Goal: Navigation & Orientation: Find specific page/section

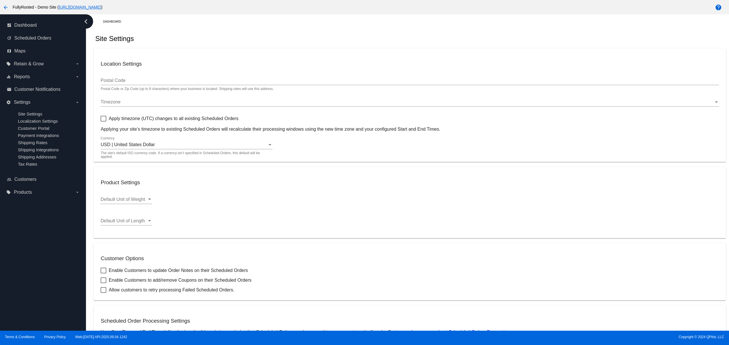
click at [31, 293] on div "dashboard Dashboard update Scheduled Orders map Maps local_offer Retain & Grow …" at bounding box center [43, 172] width 86 height 316
click at [29, 276] on div "dashboard Dashboard update Scheduled Orders map Maps local_offer Retain & Grow …" at bounding box center [43, 172] width 86 height 316
click at [29, 264] on div "dashboard Dashboard update Scheduled Orders map Maps local_offer Retain & Grow …" at bounding box center [43, 172] width 86 height 316
click at [28, 248] on div "dashboard Dashboard update Scheduled Orders map Maps local_offer Retain & Grow …" at bounding box center [43, 172] width 86 height 316
click at [29, 302] on div "dashboard Dashboard update Scheduled Orders map Maps local_offer Retain & Grow …" at bounding box center [43, 172] width 86 height 316
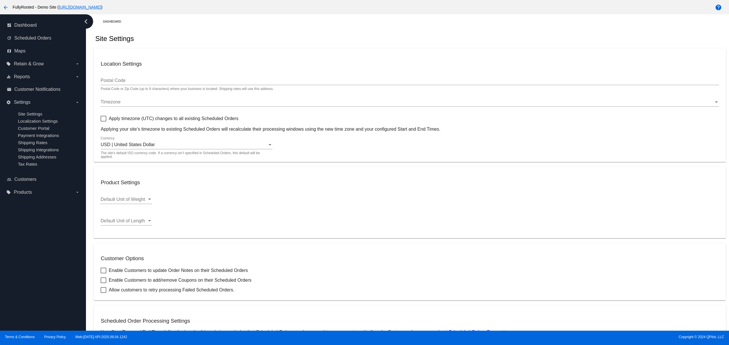
drag, startPoint x: 29, startPoint y: 292, endPoint x: 32, endPoint y: 279, distance: 13.0
click at [30, 290] on div "dashboard Dashboard update Scheduled Orders map Maps local_offer Retain & Grow …" at bounding box center [43, 172] width 86 height 316
drag, startPoint x: 32, startPoint y: 279, endPoint x: 34, endPoint y: 265, distance: 13.8
click at [33, 278] on div "dashboard Dashboard update Scheduled Orders map Maps local_offer Retain & Grow …" at bounding box center [43, 172] width 86 height 316
click at [34, 265] on div "dashboard Dashboard update Scheduled Orders map Maps local_offer Retain & Grow …" at bounding box center [43, 172] width 86 height 316
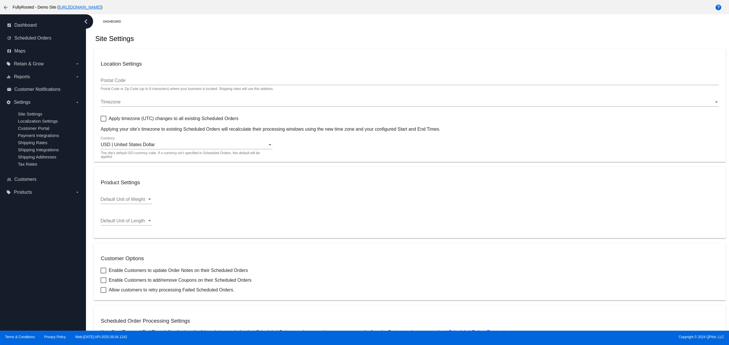
click at [32, 249] on div "dashboard Dashboard update Scheduled Orders map Maps local_offer Retain & Grow …" at bounding box center [43, 172] width 86 height 316
click at [30, 304] on div "dashboard Dashboard update Scheduled Orders map Maps local_offer Retain & Grow …" at bounding box center [43, 172] width 86 height 316
click at [24, 290] on div "dashboard Dashboard update Scheduled Orders map Maps local_offer Retain & Grow …" at bounding box center [43, 172] width 86 height 316
click at [26, 277] on div "dashboard Dashboard update Scheduled Orders map Maps local_offer Retain & Grow …" at bounding box center [43, 172] width 86 height 316
click at [26, 261] on div "dashboard Dashboard update Scheduled Orders map Maps local_offer Retain & Grow …" at bounding box center [43, 172] width 86 height 316
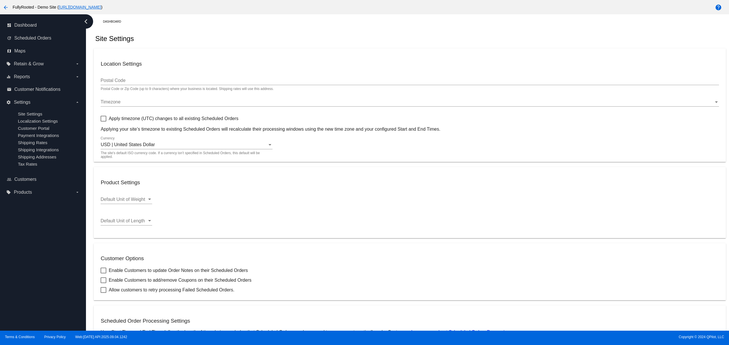
click at [38, 296] on div "dashboard Dashboard update Scheduled Orders map Maps local_offer Retain & Grow …" at bounding box center [43, 172] width 86 height 316
drag, startPoint x: 37, startPoint y: 277, endPoint x: 34, endPoint y: 250, distance: 26.8
click at [37, 275] on div "dashboard Dashboard update Scheduled Orders map Maps local_offer Retain & Grow …" at bounding box center [43, 172] width 86 height 316
click at [34, 250] on div "dashboard Dashboard update Scheduled Orders map Maps local_offer Retain & Grow …" at bounding box center [43, 172] width 86 height 316
click at [32, 232] on div "dashboard Dashboard update Scheduled Orders map Maps local_offer Retain & Grow …" at bounding box center [43, 172] width 86 height 316
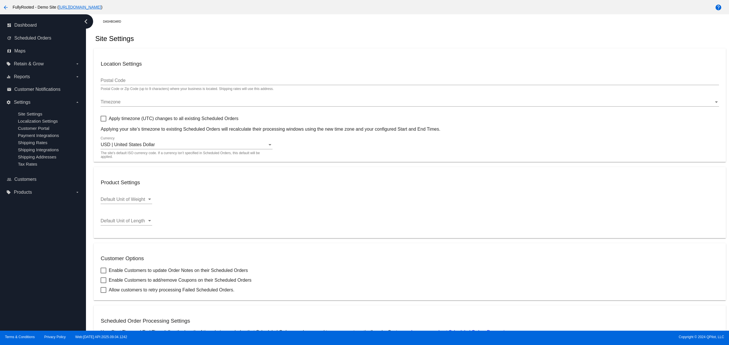
click at [27, 303] on div "dashboard Dashboard update Scheduled Orders map Maps local_offer Retain & Grow …" at bounding box center [43, 172] width 86 height 316
click at [23, 292] on div "dashboard Dashboard update Scheduled Orders map Maps local_offer Retain & Grow …" at bounding box center [43, 172] width 86 height 316
click at [23, 271] on div "dashboard Dashboard update Scheduled Orders map Maps local_offer Retain & Grow …" at bounding box center [43, 172] width 86 height 316
click at [23, 249] on div "dashboard Dashboard update Scheduled Orders map Maps local_offer Retain & Grow …" at bounding box center [43, 172] width 86 height 316
click at [23, 232] on div "dashboard Dashboard update Scheduled Orders map Maps local_offer Retain & Grow …" at bounding box center [43, 172] width 86 height 316
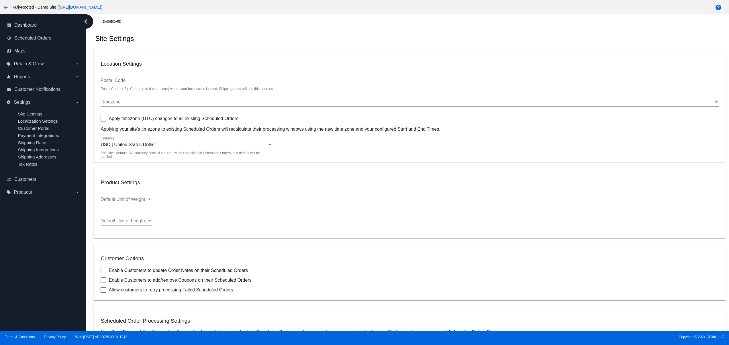
click at [59, 311] on div "dashboard Dashboard update Scheduled Orders map Maps local_offer Retain & Grow …" at bounding box center [43, 172] width 86 height 316
click at [66, 295] on div "dashboard Dashboard update Scheduled Orders map Maps local_offer Retain & Grow …" at bounding box center [43, 172] width 86 height 316
click at [64, 271] on div "dashboard Dashboard update Scheduled Orders map Maps local_offer Retain & Grow …" at bounding box center [43, 172] width 86 height 316
click at [61, 249] on div "dashboard Dashboard update Scheduled Orders map Maps local_offer Retain & Grow …" at bounding box center [43, 172] width 86 height 316
click at [58, 232] on div "dashboard Dashboard update Scheduled Orders map Maps local_offer Retain & Grow …" at bounding box center [43, 172] width 86 height 316
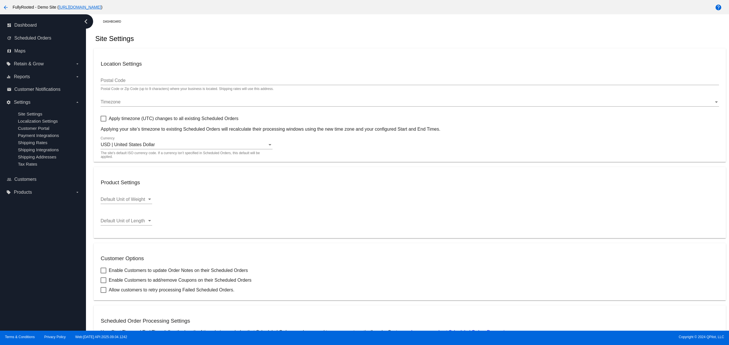
click at [43, 303] on div "dashboard Dashboard update Scheduled Orders map Maps local_offer Retain & Grow …" at bounding box center [43, 172] width 86 height 316
click at [40, 294] on div "dashboard Dashboard update Scheduled Orders map Maps local_offer Retain & Grow …" at bounding box center [43, 172] width 86 height 316
click at [40, 278] on div "dashboard Dashboard update Scheduled Orders map Maps local_offer Retain & Grow …" at bounding box center [43, 172] width 86 height 316
click at [39, 269] on div "dashboard Dashboard update Scheduled Orders map Maps local_offer Retain & Grow …" at bounding box center [43, 172] width 86 height 316
click at [38, 258] on div "dashboard Dashboard update Scheduled Orders map Maps local_offer Retain & Grow …" at bounding box center [43, 172] width 86 height 316
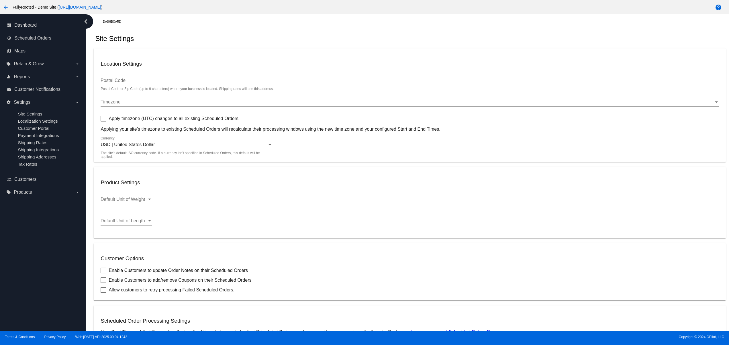
click at [36, 247] on div "dashboard Dashboard update Scheduled Orders map Maps local_offer Retain & Grow …" at bounding box center [43, 172] width 86 height 316
click at [21, 309] on div "dashboard Dashboard update Scheduled Orders map Maps local_offer Retain & Grow …" at bounding box center [43, 172] width 86 height 316
click at [19, 301] on div "dashboard Dashboard update Scheduled Orders map Maps local_offer Retain & Grow …" at bounding box center [43, 172] width 86 height 316
click at [19, 286] on div "dashboard Dashboard update Scheduled Orders map Maps local_offer Retain & Grow …" at bounding box center [43, 172] width 86 height 316
click at [19, 265] on div "dashboard Dashboard update Scheduled Orders map Maps local_offer Retain & Grow …" at bounding box center [43, 172] width 86 height 316
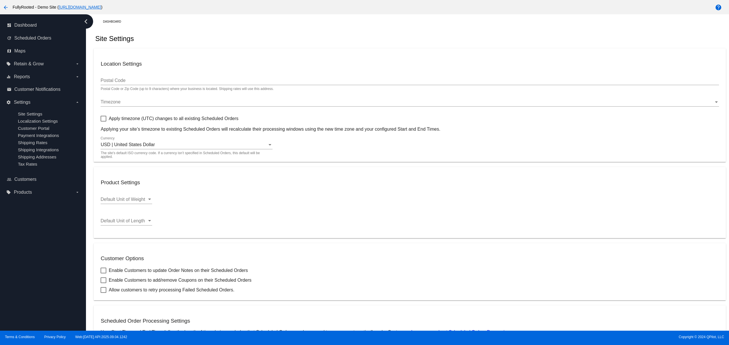
click at [17, 251] on div "dashboard Dashboard update Scheduled Orders map Maps local_offer Retain & Grow …" at bounding box center [43, 172] width 86 height 316
click at [17, 240] on div "dashboard Dashboard update Scheduled Orders map Maps local_offer Retain & Grow …" at bounding box center [43, 172] width 86 height 316
click at [42, 315] on div "dashboard Dashboard update Scheduled Orders map Maps local_offer Retain & Grow …" at bounding box center [43, 172] width 86 height 316
drag, startPoint x: 38, startPoint y: 293, endPoint x: 40, endPoint y: 264, distance: 28.8
click at [38, 291] on div "dashboard Dashboard update Scheduled Orders map Maps local_offer Retain & Grow …" at bounding box center [43, 172] width 86 height 316
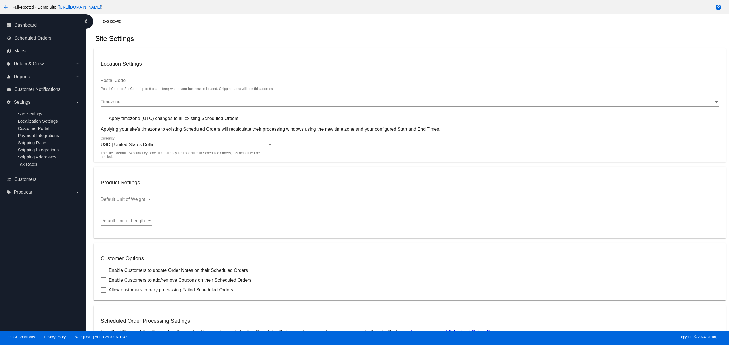
click at [40, 264] on div "dashboard Dashboard update Scheduled Orders map Maps local_offer Retain & Grow …" at bounding box center [43, 172] width 86 height 316
click at [40, 249] on div "dashboard Dashboard update Scheduled Orders map Maps local_offer Retain & Grow …" at bounding box center [43, 172] width 86 height 316
click at [40, 234] on div "dashboard Dashboard update Scheduled Orders map Maps local_offer Retain & Grow …" at bounding box center [43, 172] width 86 height 316
click at [62, 314] on div "dashboard Dashboard update Scheduled Orders map Maps local_offer Retain & Grow …" at bounding box center [43, 172] width 86 height 316
click at [64, 310] on div "dashboard Dashboard update Scheduled Orders map Maps local_offer Retain & Grow …" at bounding box center [43, 172] width 86 height 316
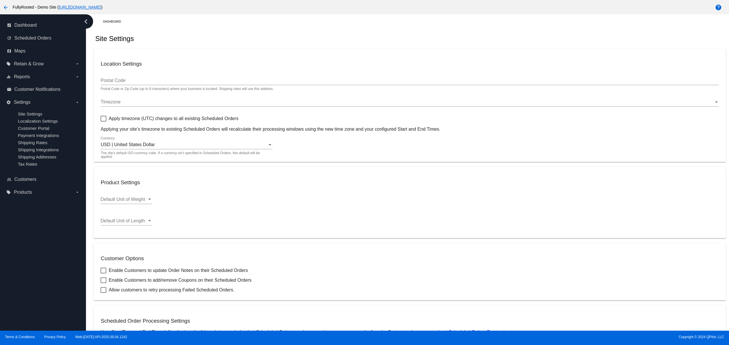
click at [66, 296] on div "dashboard Dashboard update Scheduled Orders map Maps local_offer Retain & Grow …" at bounding box center [43, 172] width 86 height 316
click at [63, 279] on div "dashboard Dashboard update Scheduled Orders map Maps local_offer Retain & Grow …" at bounding box center [43, 172] width 86 height 316
click at [61, 263] on div "dashboard Dashboard update Scheduled Orders map Maps local_offer Retain & Grow …" at bounding box center [43, 172] width 86 height 316
click at [61, 248] on div "dashboard Dashboard update Scheduled Orders map Maps local_offer Retain & Grow …" at bounding box center [43, 172] width 86 height 316
click at [61, 235] on div "dashboard Dashboard update Scheduled Orders map Maps local_offer Retain & Grow …" at bounding box center [43, 172] width 86 height 316
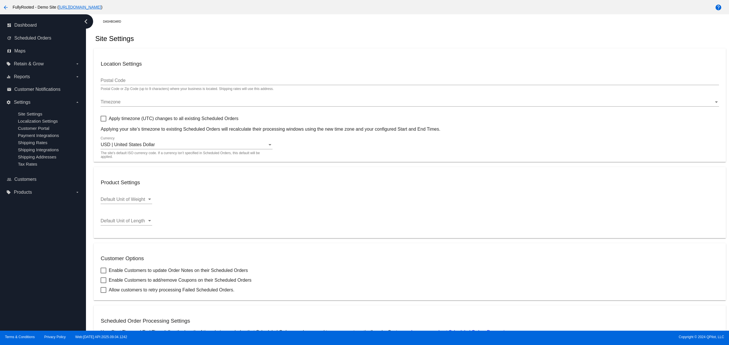
click at [61, 226] on div "dashboard Dashboard update Scheduled Orders map Maps local_offer Retain & Grow …" at bounding box center [43, 172] width 86 height 316
click at [9, 226] on div "dashboard Dashboard update Scheduled Orders map Maps local_offer Retain & Grow …" at bounding box center [43, 172] width 86 height 316
click at [24, 226] on div "dashboard Dashboard update Scheduled Orders map Maps local_offer Retain & Grow …" at bounding box center [43, 172] width 86 height 316
click at [31, 226] on div "dashboard Dashboard update Scheduled Orders map Maps local_offer Retain & Grow …" at bounding box center [43, 172] width 86 height 316
click at [38, 226] on div "dashboard Dashboard update Scheduled Orders map Maps local_offer Retain & Grow …" at bounding box center [43, 172] width 86 height 316
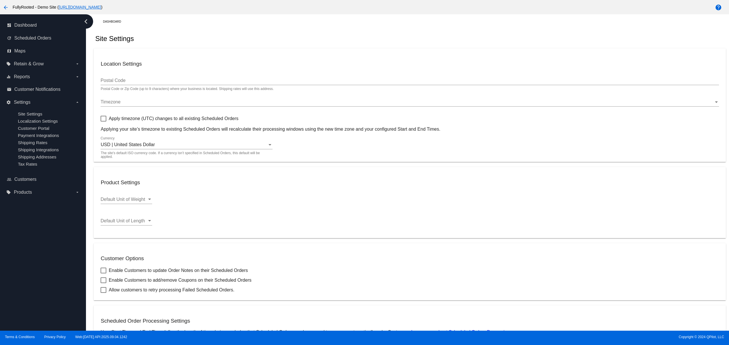
click at [50, 227] on div "dashboard Dashboard update Scheduled Orders map Maps local_offer Retain & Grow …" at bounding box center [43, 172] width 86 height 316
click at [34, 283] on div "dashboard Dashboard update Scheduled Orders map Maps local_offer Retain & Grow …" at bounding box center [43, 172] width 86 height 316
drag, startPoint x: 39, startPoint y: 267, endPoint x: 45, endPoint y: 254, distance: 14.9
click at [40, 267] on div "dashboard Dashboard update Scheduled Orders map Maps local_offer Retain & Grow …" at bounding box center [43, 172] width 86 height 316
click at [45, 254] on div "dashboard Dashboard update Scheduled Orders map Maps local_offer Retain & Grow …" at bounding box center [43, 172] width 86 height 316
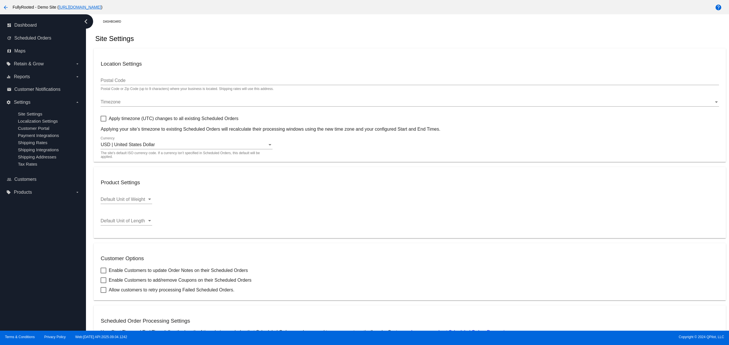
click at [38, 253] on div "dashboard Dashboard update Scheduled Orders map Maps local_offer Retain & Grow …" at bounding box center [43, 172] width 86 height 316
click at [27, 314] on div "dashboard Dashboard update Scheduled Orders map Maps local_offer Retain & Grow …" at bounding box center [43, 172] width 86 height 316
click at [21, 288] on div "dashboard Dashboard update Scheduled Orders map Maps local_offer Retain & Grow …" at bounding box center [43, 172] width 86 height 316
click at [15, 271] on div "dashboard Dashboard update Scheduled Orders map Maps local_offer Retain & Grow …" at bounding box center [43, 172] width 86 height 316
click at [10, 258] on div "dashboard Dashboard update Scheduled Orders map Maps local_offer Retain & Grow …" at bounding box center [43, 172] width 86 height 316
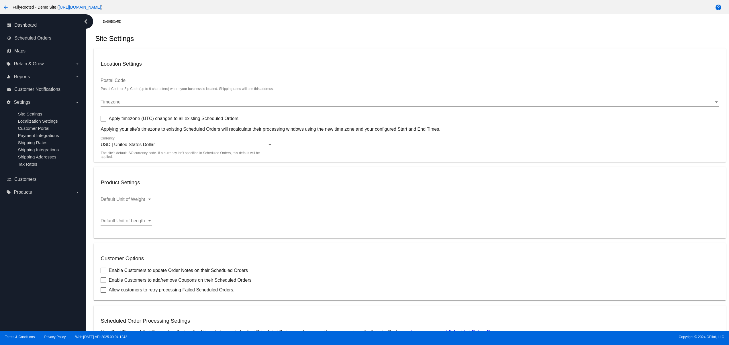
click at [13, 243] on div "dashboard Dashboard update Scheduled Orders map Maps local_offer Retain & Grow …" at bounding box center [43, 172] width 86 height 316
click at [24, 300] on div "dashboard Dashboard update Scheduled Orders map Maps local_offer Retain & Grow …" at bounding box center [43, 172] width 86 height 316
click at [19, 286] on div "dashboard Dashboard update Scheduled Orders map Maps local_offer Retain & Grow …" at bounding box center [43, 172] width 86 height 316
click at [19, 272] on div "dashboard Dashboard update Scheduled Orders map Maps local_offer Retain & Grow …" at bounding box center [43, 172] width 86 height 316
click at [19, 262] on div "dashboard Dashboard update Scheduled Orders map Maps local_offer Retain & Grow …" at bounding box center [43, 172] width 86 height 316
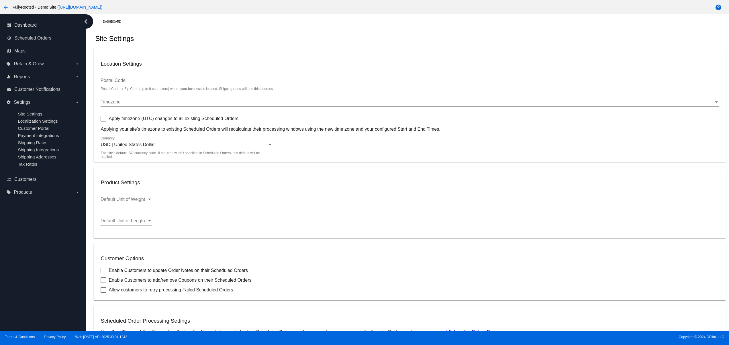
click at [19, 245] on div "dashboard Dashboard update Scheduled Orders map Maps local_offer Retain & Grow …" at bounding box center [43, 172] width 86 height 316
click at [30, 313] on div "dashboard Dashboard update Scheduled Orders map Maps local_offer Retain & Grow …" at bounding box center [43, 172] width 86 height 316
click at [32, 292] on div "dashboard Dashboard update Scheduled Orders map Maps local_offer Retain & Grow …" at bounding box center [43, 172] width 86 height 316
click at [30, 282] on div "dashboard Dashboard update Scheduled Orders map Maps local_offer Retain & Grow …" at bounding box center [43, 172] width 86 height 316
click at [27, 266] on div "dashboard Dashboard update Scheduled Orders map Maps local_offer Retain & Grow …" at bounding box center [43, 172] width 86 height 316
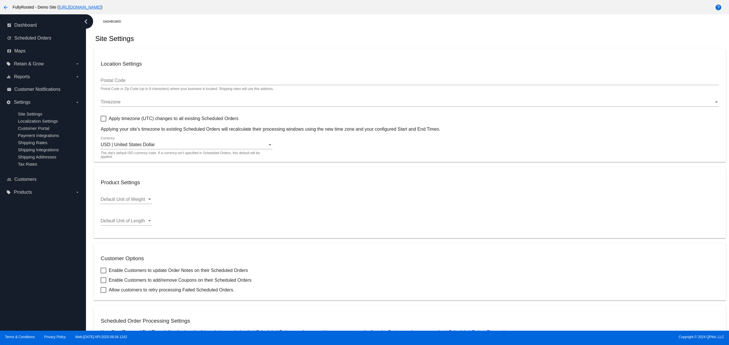
click at [23, 252] on div "dashboard Dashboard update Scheduled Orders map Maps local_offer Retain & Grow …" at bounding box center [43, 172] width 86 height 316
click at [24, 303] on div "dashboard Dashboard update Scheduled Orders map Maps local_offer Retain & Grow …" at bounding box center [43, 172] width 86 height 316
click at [23, 294] on div "dashboard Dashboard update Scheduled Orders map Maps local_offer Retain & Grow …" at bounding box center [43, 172] width 86 height 316
click at [23, 285] on div "dashboard Dashboard update Scheduled Orders map Maps local_offer Retain & Grow …" at bounding box center [43, 172] width 86 height 316
click at [23, 278] on div "dashboard Dashboard update Scheduled Orders map Maps local_offer Retain & Grow …" at bounding box center [43, 172] width 86 height 316
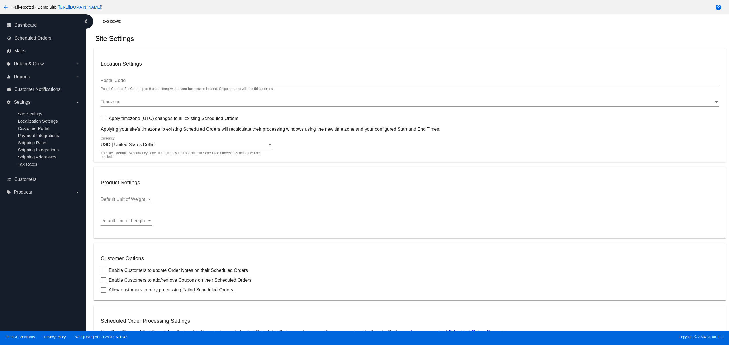
click at [36, 310] on div "dashboard Dashboard update Scheduled Orders map Maps local_offer Retain & Grow …" at bounding box center [43, 172] width 86 height 316
click at [36, 293] on div "dashboard Dashboard update Scheduled Orders map Maps local_offer Retain & Grow …" at bounding box center [43, 172] width 86 height 316
click at [37, 282] on div "dashboard Dashboard update Scheduled Orders map Maps local_offer Retain & Grow …" at bounding box center [43, 172] width 86 height 316
click at [37, 266] on div "dashboard Dashboard update Scheduled Orders map Maps local_offer Retain & Grow …" at bounding box center [43, 172] width 86 height 316
click at [35, 311] on div "dashboard Dashboard update Scheduled Orders map Maps local_offer Retain & Grow …" at bounding box center [43, 172] width 86 height 316
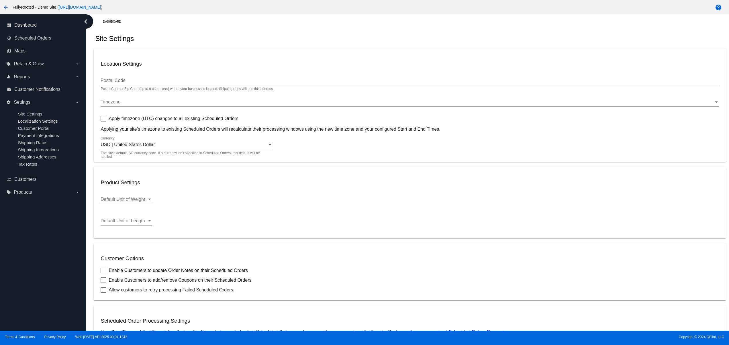
click at [33, 297] on div "dashboard Dashboard update Scheduled Orders map Maps local_offer Retain & Grow …" at bounding box center [43, 172] width 86 height 316
click at [28, 283] on div "dashboard Dashboard update Scheduled Orders map Maps local_offer Retain & Grow …" at bounding box center [43, 172] width 86 height 316
click at [25, 318] on div "dashboard Dashboard update Scheduled Orders map Maps local_offer Retain & Grow …" at bounding box center [43, 172] width 86 height 316
click at [25, 299] on div "dashboard Dashboard update Scheduled Orders map Maps local_offer Retain & Grow …" at bounding box center [43, 172] width 86 height 316
click at [27, 288] on div "dashboard Dashboard update Scheduled Orders map Maps local_offer Retain & Grow …" at bounding box center [43, 172] width 86 height 316
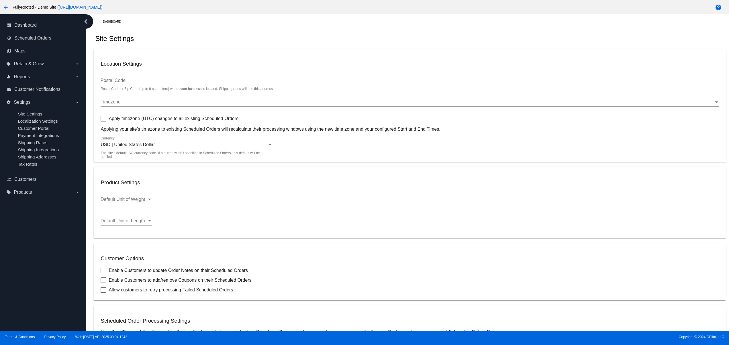
click at [24, 266] on div "dashboard Dashboard update Scheduled Orders map Maps local_offer Retain & Grow …" at bounding box center [43, 172] width 86 height 316
click at [73, 312] on div "dashboard Dashboard update Scheduled Orders map Maps local_offer Retain & Grow …" at bounding box center [43, 172] width 86 height 316
click at [71, 294] on div "dashboard Dashboard update Scheduled Orders map Maps local_offer Retain & Grow …" at bounding box center [43, 172] width 86 height 316
click at [66, 277] on div "dashboard Dashboard update Scheduled Orders map Maps local_offer Retain & Grow …" at bounding box center [43, 172] width 86 height 316
drag, startPoint x: 63, startPoint y: 264, endPoint x: 61, endPoint y: 241, distance: 23.0
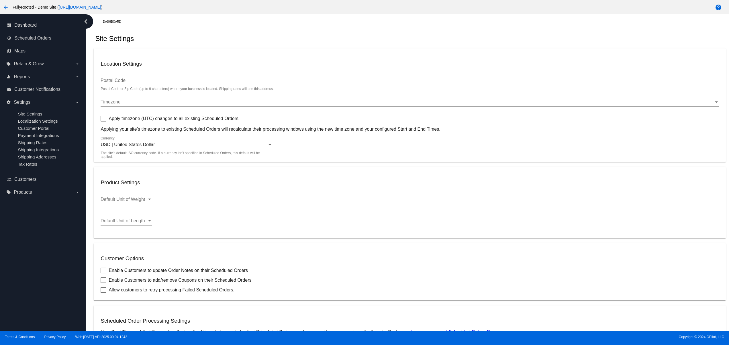
click at [63, 263] on div "dashboard Dashboard update Scheduled Orders map Maps local_offer Retain & Grow …" at bounding box center [43, 172] width 86 height 316
click at [61, 241] on div "dashboard Dashboard update Scheduled Orders map Maps local_offer Retain & Grow …" at bounding box center [43, 172] width 86 height 316
click at [47, 304] on div "dashboard Dashboard update Scheduled Orders map Maps local_offer Retain & Grow …" at bounding box center [43, 172] width 86 height 316
click at [42, 279] on div "dashboard Dashboard update Scheduled Orders map Maps local_offer Retain & Grow …" at bounding box center [43, 172] width 86 height 316
click at [39, 251] on div "dashboard Dashboard update Scheduled Orders map Maps local_offer Retain & Grow …" at bounding box center [43, 172] width 86 height 316
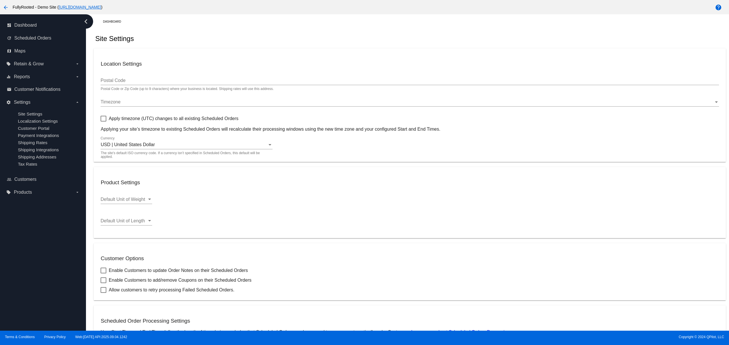
click at [26, 301] on div "dashboard Dashboard update Scheduled Orders map Maps local_offer Retain & Grow …" at bounding box center [43, 172] width 86 height 316
click at [19, 286] on div "dashboard Dashboard update Scheduled Orders map Maps local_offer Retain & Grow …" at bounding box center [43, 172] width 86 height 316
click at [19, 263] on div "dashboard Dashboard update Scheduled Orders map Maps local_offer Retain & Grow …" at bounding box center [43, 172] width 86 height 316
click at [14, 307] on div "dashboard Dashboard update Scheduled Orders map Maps local_offer Retain & Grow …" at bounding box center [43, 172] width 86 height 316
click at [18, 290] on div "dashboard Dashboard update Scheduled Orders map Maps local_offer Retain & Grow …" at bounding box center [43, 172] width 86 height 316
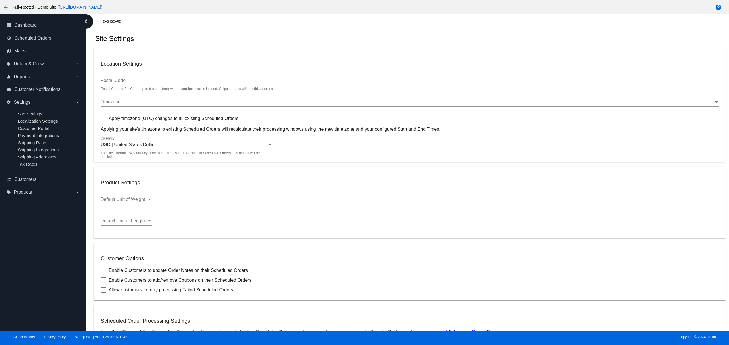
click at [30, 296] on div "dashboard Dashboard update Scheduled Orders map Maps local_offer Retain & Grow …" at bounding box center [43, 172] width 86 height 316
click at [35, 271] on div "dashboard Dashboard update Scheduled Orders map Maps local_offer Retain & Grow …" at bounding box center [43, 172] width 86 height 316
click at [35, 256] on div "dashboard Dashboard update Scheduled Orders map Maps local_offer Retain & Grow …" at bounding box center [43, 172] width 86 height 316
click at [40, 234] on div "dashboard Dashboard update Scheduled Orders map Maps local_offer Retain & Grow …" at bounding box center [43, 172] width 86 height 316
click at [56, 305] on div "dashboard Dashboard update Scheduled Orders map Maps local_offer Retain & Grow …" at bounding box center [43, 172] width 86 height 316
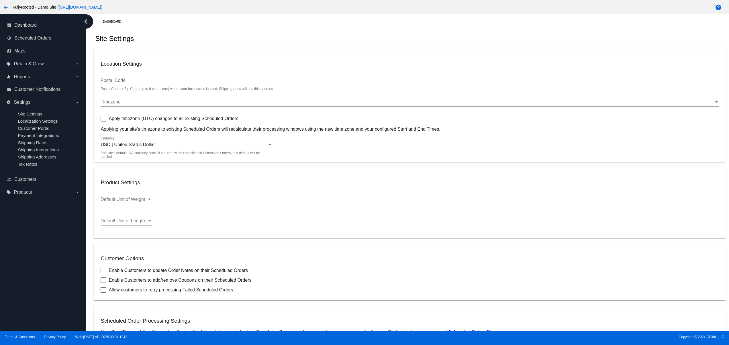
click at [54, 284] on div "dashboard Dashboard update Scheduled Orders map Maps local_offer Retain & Grow …" at bounding box center [43, 172] width 86 height 316
click at [53, 265] on div "dashboard Dashboard update Scheduled Orders map Maps local_offer Retain & Grow …" at bounding box center [43, 172] width 86 height 316
click at [48, 247] on div "dashboard Dashboard update Scheduled Orders map Maps local_offer Retain & Grow …" at bounding box center [43, 172] width 86 height 316
click at [48, 235] on div "dashboard Dashboard update Scheduled Orders map Maps local_offer Retain & Grow …" at bounding box center [43, 172] width 86 height 316
click at [76, 306] on div "dashboard Dashboard update Scheduled Orders map Maps local_offer Retain & Grow …" at bounding box center [43, 172] width 86 height 316
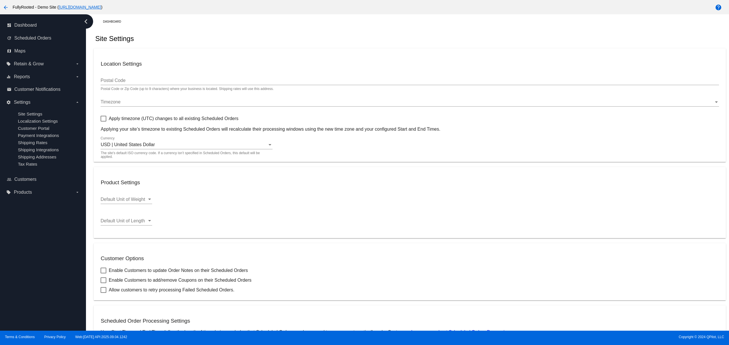
click at [73, 290] on div "dashboard Dashboard update Scheduled Orders map Maps local_offer Retain & Grow …" at bounding box center [43, 172] width 86 height 316
click at [69, 280] on div "dashboard Dashboard update Scheduled Orders map Maps local_offer Retain & Grow …" at bounding box center [43, 172] width 86 height 316
click at [68, 266] on div "dashboard Dashboard update Scheduled Orders map Maps local_offer Retain & Grow …" at bounding box center [43, 172] width 86 height 316
drag, startPoint x: 14, startPoint y: 311, endPoint x: 14, endPoint y: 279, distance: 32.1
click at [14, 311] on div "dashboard Dashboard update Scheduled Orders map Maps local_offer Retain & Grow …" at bounding box center [43, 172] width 86 height 316
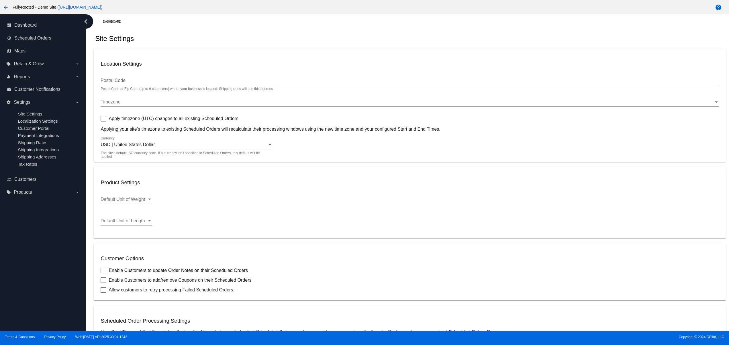
click at [14, 279] on div "dashboard Dashboard update Scheduled Orders map Maps local_offer Retain & Grow …" at bounding box center [43, 172] width 86 height 316
click at [14, 256] on div "dashboard Dashboard update Scheduled Orders map Maps local_offer Retain & Grow …" at bounding box center [43, 172] width 86 height 316
click at [14, 225] on div "dashboard Dashboard update Scheduled Orders map Maps local_offer Retain & Grow …" at bounding box center [43, 172] width 86 height 316
click at [38, 309] on div "dashboard Dashboard update Scheduled Orders map Maps local_offer Retain & Grow …" at bounding box center [43, 172] width 86 height 316
click at [37, 282] on div "dashboard Dashboard update Scheduled Orders map Maps local_offer Retain & Grow …" at bounding box center [43, 172] width 86 height 316
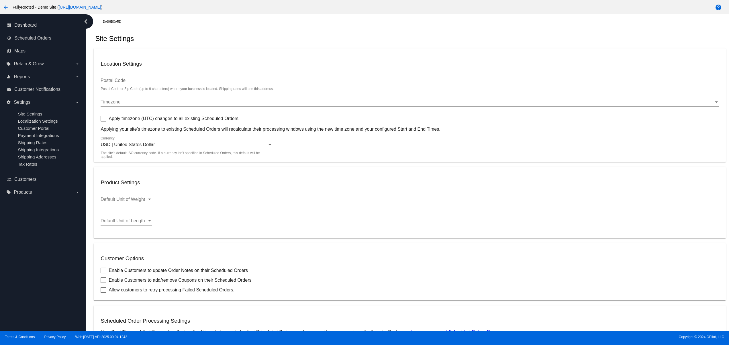
click at [37, 254] on div "dashboard Dashboard update Scheduled Orders map Maps local_offer Retain & Grow …" at bounding box center [43, 172] width 86 height 316
click at [37, 238] on div "dashboard Dashboard update Scheduled Orders map Maps local_offer Retain & Grow …" at bounding box center [43, 172] width 86 height 316
click at [37, 219] on div "dashboard Dashboard update Scheduled Orders map Maps local_offer Retain & Grow …" at bounding box center [43, 172] width 86 height 316
click at [62, 315] on div "dashboard Dashboard update Scheduled Orders map Maps local_offer Retain & Grow …" at bounding box center [43, 172] width 86 height 316
click at [58, 297] on div "dashboard Dashboard update Scheduled Orders map Maps local_offer Retain & Grow …" at bounding box center [43, 172] width 86 height 316
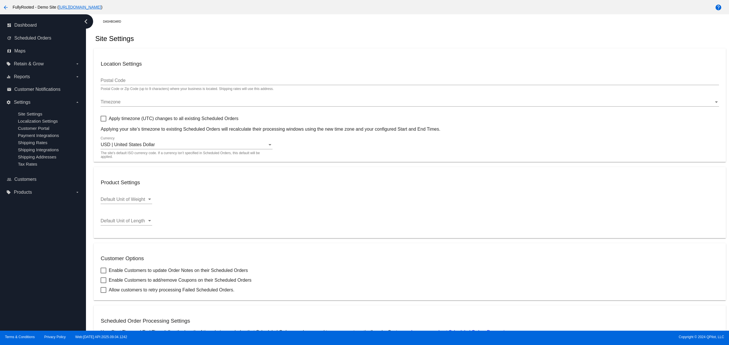
click at [57, 274] on div "dashboard Dashboard update Scheduled Orders map Maps local_offer Retain & Grow …" at bounding box center [43, 172] width 86 height 316
click at [56, 263] on div "dashboard Dashboard update Scheduled Orders map Maps local_offer Retain & Grow …" at bounding box center [43, 172] width 86 height 316
click at [53, 248] on div "dashboard Dashboard update Scheduled Orders map Maps local_offer Retain & Grow …" at bounding box center [43, 172] width 86 height 316
click at [53, 234] on div "dashboard Dashboard update Scheduled Orders map Maps local_offer Retain & Grow …" at bounding box center [43, 172] width 86 height 316
click at [57, 215] on div "dashboard Dashboard update Scheduled Orders map Maps local_offer Retain & Grow …" at bounding box center [43, 172] width 86 height 316
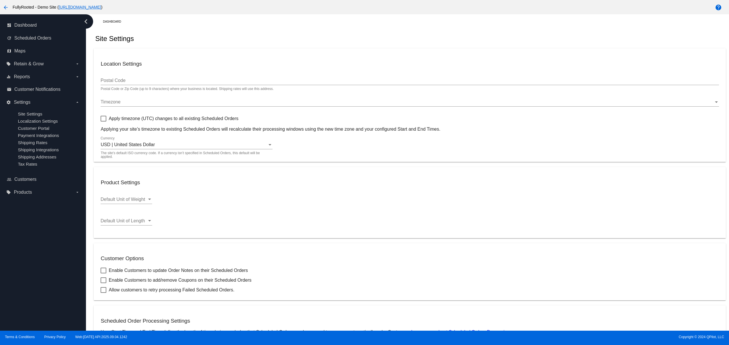
click at [59, 255] on div "dashboard Dashboard update Scheduled Orders map Maps local_offer Retain & Grow …" at bounding box center [43, 172] width 86 height 316
click at [56, 239] on div "dashboard Dashboard update Scheduled Orders map Maps local_offer Retain & Grow …" at bounding box center [43, 172] width 86 height 316
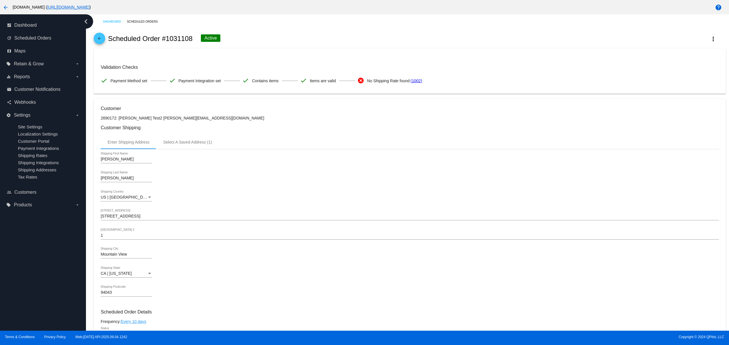
click at [24, 293] on div "dashboard Dashboard update Scheduled Orders map Maps local_offer Retain & Grow …" at bounding box center [43, 172] width 86 height 316
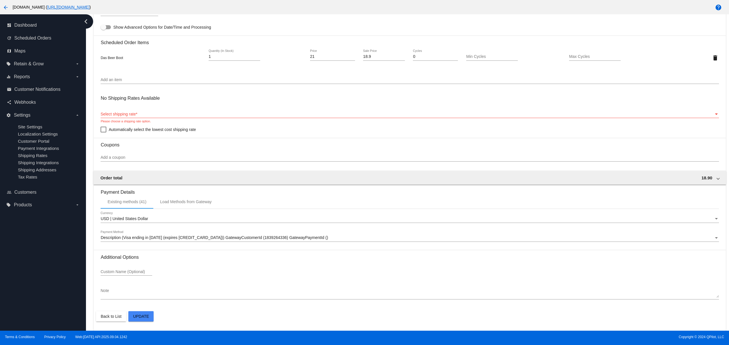
click at [29, 300] on div "dashboard Dashboard update Scheduled Orders map Maps local_offer Retain & Grow …" at bounding box center [43, 172] width 86 height 316
click at [31, 271] on div "dashboard Dashboard update Scheduled Orders map Maps local_offer Retain & Grow …" at bounding box center [43, 172] width 86 height 316
click at [31, 256] on div "dashboard Dashboard update Scheduled Orders map Maps local_offer Retain & Grow …" at bounding box center [43, 172] width 86 height 316
click at [46, 287] on div "dashboard Dashboard update Scheduled Orders map Maps local_offer Retain & Grow …" at bounding box center [43, 172] width 86 height 316
click at [52, 279] on div "dashboard Dashboard update Scheduled Orders map Maps local_offer Retain & Grow …" at bounding box center [43, 172] width 86 height 316
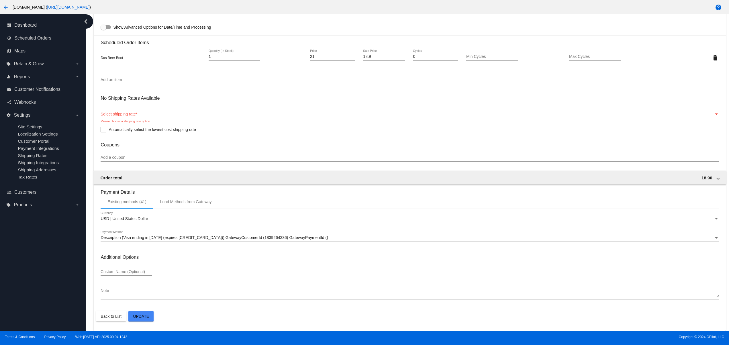
click at [48, 261] on div "dashboard Dashboard update Scheduled Orders map Maps local_offer Retain & Grow …" at bounding box center [43, 172] width 86 height 316
click at [29, 255] on div "dashboard Dashboard update Scheduled Orders map Maps local_offer Retain & Grow …" at bounding box center [43, 172] width 86 height 316
click at [24, 295] on div "dashboard Dashboard update Scheduled Orders map Maps local_offer Retain & Grow …" at bounding box center [43, 172] width 86 height 316
click at [24, 275] on div "dashboard Dashboard update Scheduled Orders map Maps local_offer Retain & Grow …" at bounding box center [43, 172] width 86 height 316
click at [24, 258] on div "dashboard Dashboard update Scheduled Orders map Maps local_offer Retain & Grow …" at bounding box center [43, 172] width 86 height 316
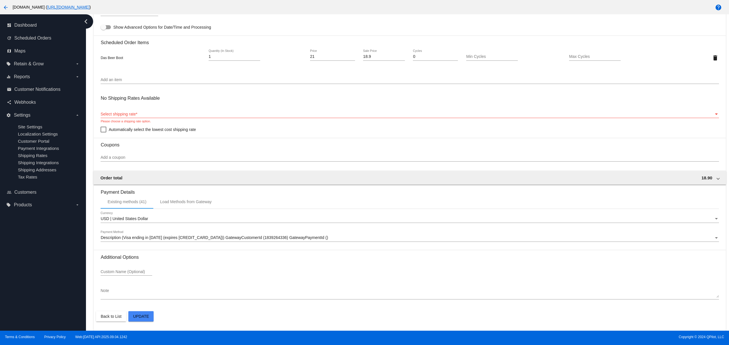
click at [29, 247] on div "dashboard Dashboard update Scheduled Orders map Maps local_offer Retain & Grow …" at bounding box center [43, 172] width 86 height 316
click at [12, 305] on div "dashboard Dashboard update Scheduled Orders map Maps local_offer Retain & Grow …" at bounding box center [43, 172] width 86 height 316
click at [10, 273] on div "dashboard Dashboard update Scheduled Orders map Maps local_offer Retain & Grow …" at bounding box center [43, 172] width 86 height 316
click at [10, 256] on div "dashboard Dashboard update Scheduled Orders map Maps local_offer Retain & Grow …" at bounding box center [43, 172] width 86 height 316
click at [10, 242] on div "dashboard Dashboard update Scheduled Orders map Maps local_offer Retain & Grow …" at bounding box center [43, 172] width 86 height 316
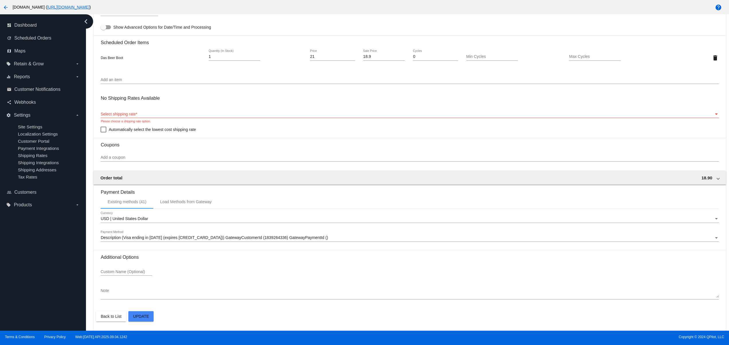
click at [34, 302] on div "dashboard Dashboard update Scheduled Orders map Maps local_offer Retain & Grow …" at bounding box center [43, 172] width 86 height 316
click at [29, 289] on div "dashboard Dashboard update Scheduled Orders map Maps local_offer Retain & Grow …" at bounding box center [43, 172] width 86 height 316
drag, startPoint x: 28, startPoint y: 274, endPoint x: 27, endPoint y: 262, distance: 12.7
click at [28, 274] on div "dashboard Dashboard update Scheduled Orders map Maps local_offer Retain & Grow …" at bounding box center [43, 172] width 86 height 316
click at [26, 257] on div "dashboard Dashboard update Scheduled Orders map Maps local_offer Retain & Grow …" at bounding box center [43, 172] width 86 height 316
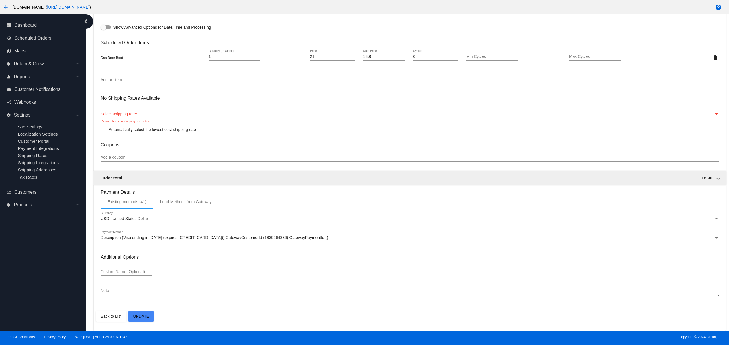
click at [44, 294] on div "dashboard Dashboard update Scheduled Orders map Maps local_offer Retain & Grow …" at bounding box center [43, 172] width 86 height 316
click at [41, 283] on div "dashboard Dashboard update Scheduled Orders map Maps local_offer Retain & Grow …" at bounding box center [43, 172] width 86 height 316
click at [35, 267] on div "dashboard Dashboard update Scheduled Orders map Maps local_offer Retain & Grow …" at bounding box center [43, 172] width 86 height 316
click at [32, 258] on div "dashboard Dashboard update Scheduled Orders map Maps local_offer Retain & Grow …" at bounding box center [43, 172] width 86 height 316
click at [38, 303] on div "dashboard Dashboard update Scheduled Orders map Maps local_offer Retain & Grow …" at bounding box center [43, 172] width 86 height 316
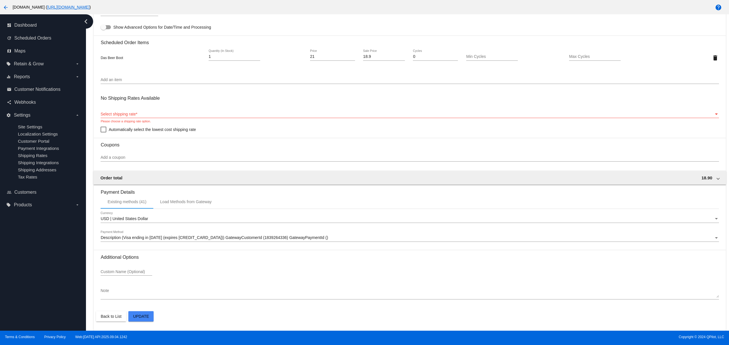
drag, startPoint x: 37, startPoint y: 290, endPoint x: 39, endPoint y: 277, distance: 13.0
click at [37, 290] on div "dashboard Dashboard update Scheduled Orders map Maps local_offer Retain & Grow …" at bounding box center [43, 172] width 86 height 316
click at [39, 277] on div "dashboard Dashboard update Scheduled Orders map Maps local_offer Retain & Grow …" at bounding box center [43, 172] width 86 height 316
click at [39, 266] on div "dashboard Dashboard update Scheduled Orders map Maps local_offer Retain & Grow …" at bounding box center [43, 172] width 86 height 316
click at [40, 256] on div "dashboard Dashboard update Scheduled Orders map Maps local_offer Retain & Grow …" at bounding box center [43, 172] width 86 height 316
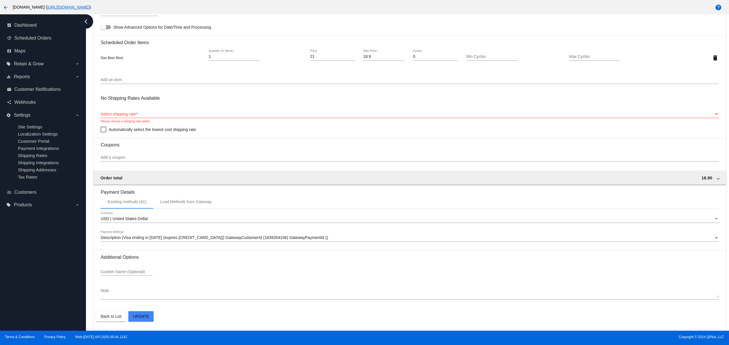
click at [40, 295] on div "dashboard Dashboard update Scheduled Orders map Maps local_offer Retain & Grow …" at bounding box center [43, 172] width 86 height 316
click at [35, 284] on div "dashboard Dashboard update Scheduled Orders map Maps local_offer Retain & Grow …" at bounding box center [43, 172] width 86 height 316
click at [35, 269] on div "dashboard Dashboard update Scheduled Orders map Maps local_offer Retain & Grow …" at bounding box center [43, 172] width 86 height 316
click at [36, 304] on div "dashboard Dashboard update Scheduled Orders map Maps local_offer Retain & Grow …" at bounding box center [43, 172] width 86 height 316
click at [30, 279] on div "dashboard Dashboard update Scheduled Orders map Maps local_offer Retain & Grow …" at bounding box center [43, 172] width 86 height 316
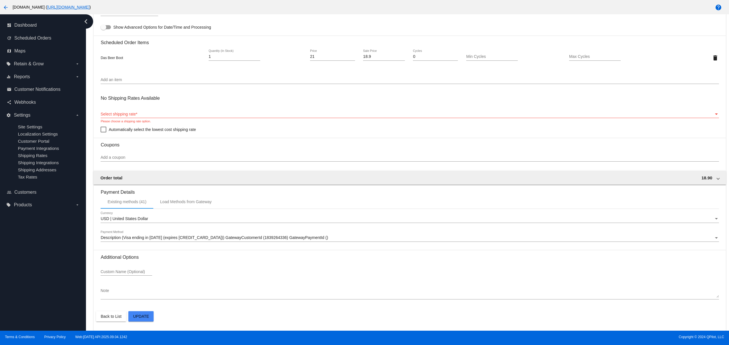
click at [31, 259] on div "dashboard Dashboard update Scheduled Orders map Maps local_offer Retain & Grow …" at bounding box center [43, 172] width 86 height 316
click at [31, 247] on div "dashboard Dashboard update Scheduled Orders map Maps local_offer Retain & Grow …" at bounding box center [43, 172] width 86 height 316
click at [39, 298] on div "dashboard Dashboard update Scheduled Orders map Maps local_offer Retain & Grow …" at bounding box center [43, 172] width 86 height 316
click at [39, 274] on div "dashboard Dashboard update Scheduled Orders map Maps local_offer Retain & Grow …" at bounding box center [43, 172] width 86 height 316
click at [39, 261] on div "dashboard Dashboard update Scheduled Orders map Maps local_offer Retain & Grow …" at bounding box center [43, 172] width 86 height 316
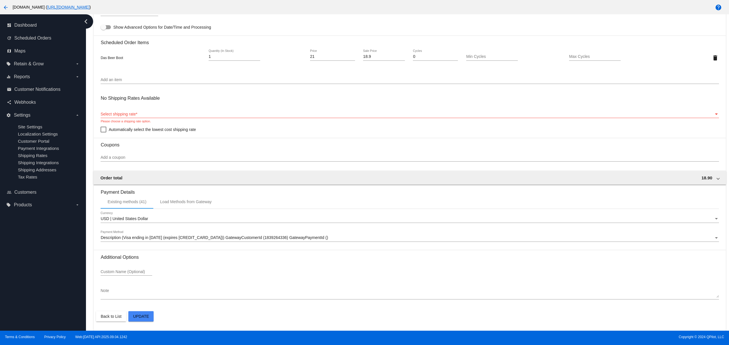
click at [40, 247] on div "dashboard Dashboard update Scheduled Orders map Maps local_offer Retain & Grow …" at bounding box center [43, 172] width 86 height 316
click at [63, 301] on div "dashboard Dashboard update Scheduled Orders map Maps local_offer Retain & Grow …" at bounding box center [43, 172] width 86 height 316
click at [58, 289] on div "dashboard Dashboard update Scheduled Orders map Maps local_offer Retain & Grow …" at bounding box center [43, 172] width 86 height 316
click at [59, 280] on div "dashboard Dashboard update Scheduled Orders map Maps local_offer Retain & Grow …" at bounding box center [43, 172] width 86 height 316
click at [61, 264] on div "dashboard Dashboard update Scheduled Orders map Maps local_offer Retain & Grow …" at bounding box center [43, 172] width 86 height 316
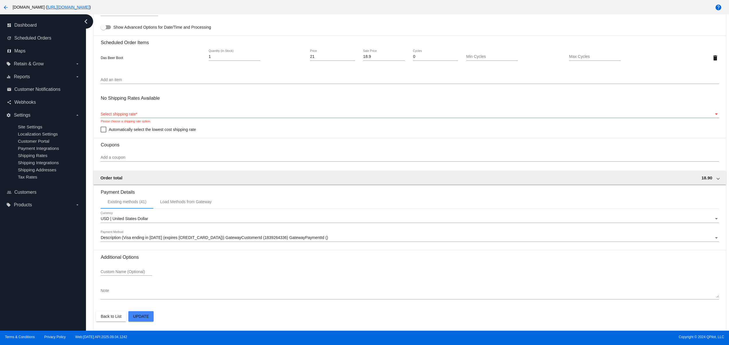
click at [14, 308] on div "dashboard Dashboard update Scheduled Orders map Maps local_offer Retain & Grow …" at bounding box center [43, 172] width 86 height 316
click at [14, 290] on div "dashboard Dashboard update Scheduled Orders map Maps local_offer Retain & Grow …" at bounding box center [43, 172] width 86 height 316
click at [14, 269] on div "dashboard Dashboard update Scheduled Orders map Maps local_offer Retain & Grow …" at bounding box center [43, 172] width 86 height 316
click at [47, 312] on div "dashboard Dashboard update Scheduled Orders map Maps local_offer Retain & Grow …" at bounding box center [43, 172] width 86 height 316
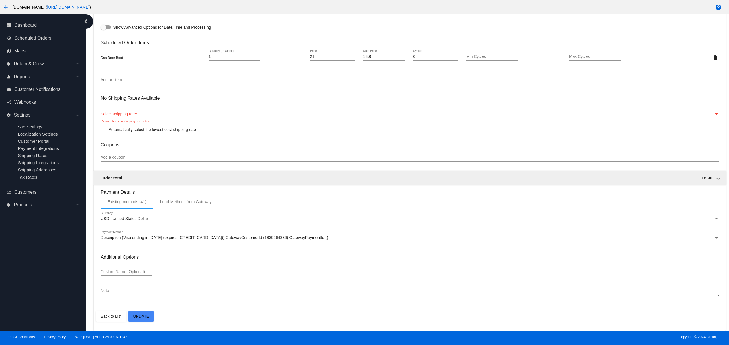
click at [45, 292] on div "dashboard Dashboard update Scheduled Orders map Maps local_offer Retain & Grow …" at bounding box center [43, 172] width 86 height 316
click at [39, 272] on div "dashboard Dashboard update Scheduled Orders map Maps local_offer Retain & Grow …" at bounding box center [43, 172] width 86 height 316
click at [25, 255] on div "dashboard Dashboard update Scheduled Orders map Maps local_offer Retain & Grow …" at bounding box center [43, 172] width 86 height 316
click at [16, 308] on div "dashboard Dashboard update Scheduled Orders map Maps local_offer Retain & Grow …" at bounding box center [43, 172] width 86 height 316
click at [9, 287] on div "dashboard Dashboard update Scheduled Orders map Maps local_offer Retain & Grow …" at bounding box center [43, 172] width 86 height 316
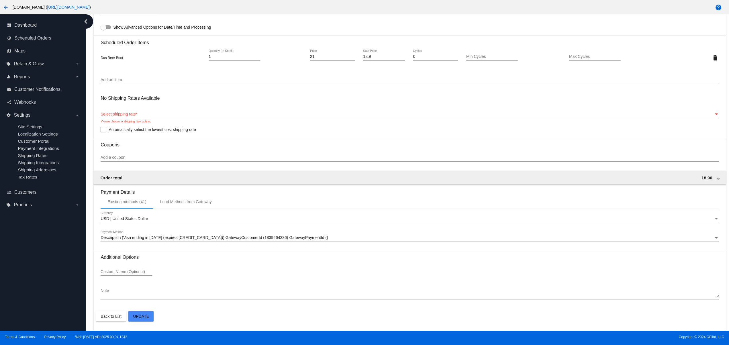
drag, startPoint x: 9, startPoint y: 272, endPoint x: 9, endPoint y: 262, distance: 10.3
click at [9, 271] on div "dashboard Dashboard update Scheduled Orders map Maps local_offer Retain & Grow …" at bounding box center [43, 172] width 86 height 316
click at [9, 251] on div "dashboard Dashboard update Scheduled Orders map Maps local_offer Retain & Grow …" at bounding box center [43, 172] width 86 height 316
click at [13, 244] on div "dashboard Dashboard update Scheduled Orders map Maps local_offer Retain & Grow …" at bounding box center [43, 172] width 86 height 316
click at [73, 315] on div "dashboard Dashboard update Scheduled Orders map Maps local_offer Retain & Grow …" at bounding box center [43, 172] width 86 height 316
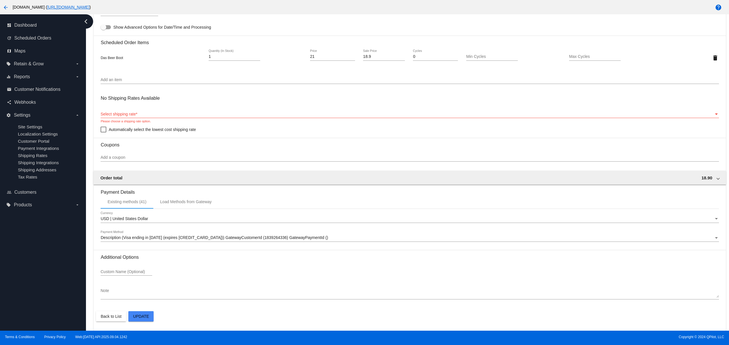
click at [71, 294] on div "dashboard Dashboard update Scheduled Orders map Maps local_offer Retain & Grow …" at bounding box center [43, 172] width 86 height 316
click at [63, 270] on div "dashboard Dashboard update Scheduled Orders map Maps local_offer Retain & Grow …" at bounding box center [43, 172] width 86 height 316
click at [63, 251] on div "dashboard Dashboard update Scheduled Orders map Maps local_offer Retain & Grow …" at bounding box center [43, 172] width 86 height 316
click at [67, 237] on div "dashboard Dashboard update Scheduled Orders map Maps local_offer Retain & Grow …" at bounding box center [43, 172] width 86 height 316
click at [69, 230] on div "dashboard Dashboard update Scheduled Orders map Maps local_offer Retain & Grow …" at bounding box center [43, 172] width 86 height 316
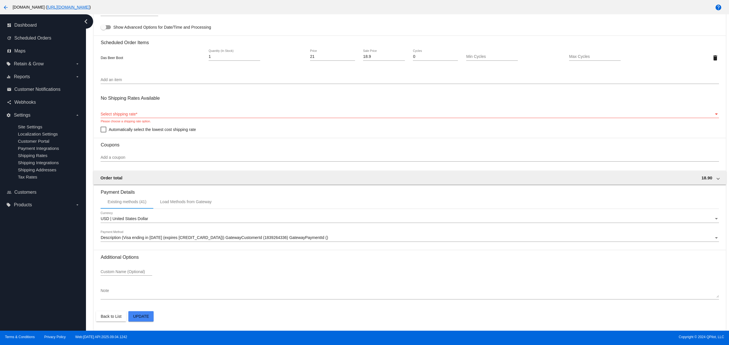
click at [75, 309] on div "dashboard Dashboard update Scheduled Orders map Maps local_offer Retain & Grow …" at bounding box center [43, 172] width 86 height 316
click at [73, 289] on div "dashboard Dashboard update Scheduled Orders map Maps local_offer Retain & Grow …" at bounding box center [43, 172] width 86 height 316
click at [73, 271] on div "dashboard Dashboard update Scheduled Orders map Maps local_offer Retain & Grow …" at bounding box center [43, 172] width 86 height 316
click at [73, 258] on div "dashboard Dashboard update Scheduled Orders map Maps local_offer Retain & Grow …" at bounding box center [43, 172] width 86 height 316
click at [73, 247] on div "dashboard Dashboard update Scheduled Orders map Maps local_offer Retain & Grow …" at bounding box center [43, 172] width 86 height 316
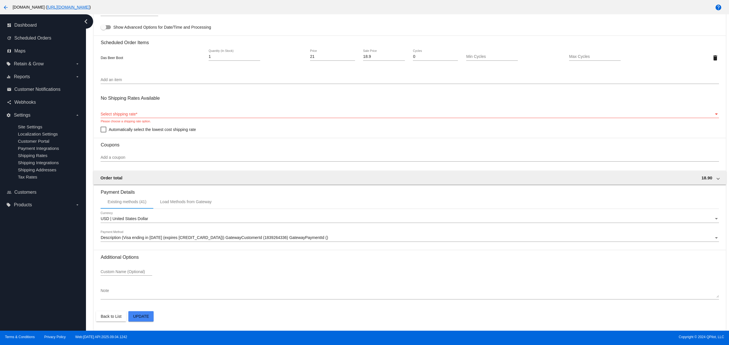
click at [73, 240] on div "dashboard Dashboard update Scheduled Orders map Maps local_offer Retain & Grow …" at bounding box center [43, 172] width 86 height 316
click at [32, 313] on div "dashboard Dashboard update Scheduled Orders map Maps local_offer Retain & Grow …" at bounding box center [43, 172] width 86 height 316
click at [32, 290] on div "dashboard Dashboard update Scheduled Orders map Maps local_offer Retain & Grow …" at bounding box center [43, 172] width 86 height 316
click at [31, 267] on div "dashboard Dashboard update Scheduled Orders map Maps local_offer Retain & Grow …" at bounding box center [43, 172] width 86 height 316
click at [29, 250] on div "dashboard Dashboard update Scheduled Orders map Maps local_offer Retain & Grow …" at bounding box center [43, 172] width 86 height 316
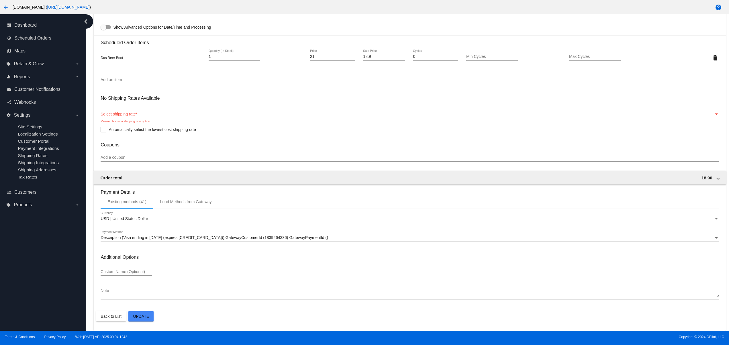
click at [29, 238] on div "dashboard Dashboard update Scheduled Orders map Maps local_offer Retain & Grow …" at bounding box center [43, 172] width 86 height 316
click at [2, 310] on div "dashboard Dashboard update Scheduled Orders map Maps local_offer Retain & Grow …" at bounding box center [43, 172] width 86 height 316
click at [1, 292] on div "dashboard Dashboard update Scheduled Orders map Maps local_offer Retain & Grow …" at bounding box center [43, 172] width 86 height 316
click at [3, 271] on div "dashboard Dashboard update Scheduled Orders map Maps local_offer Retain & Grow …" at bounding box center [43, 172] width 86 height 316
click at [6, 253] on div "dashboard Dashboard update Scheduled Orders map Maps local_offer Retain & Grow …" at bounding box center [43, 172] width 86 height 316
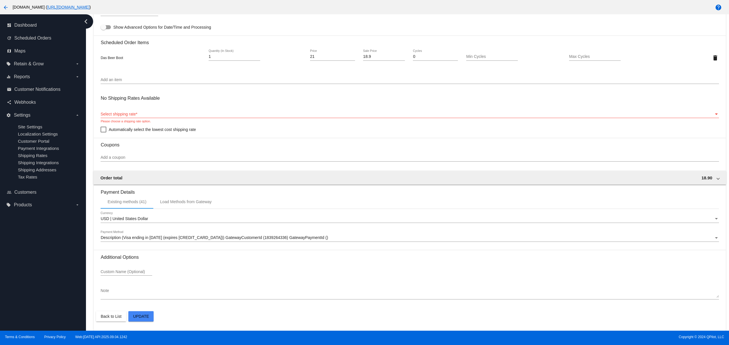
click at [8, 238] on div "dashboard Dashboard update Scheduled Orders map Maps local_offer Retain & Grow …" at bounding box center [43, 172] width 86 height 316
click at [14, 320] on div "dashboard Dashboard update Scheduled Orders map Maps local_offer Retain & Grow …" at bounding box center [43, 172] width 86 height 316
click at [14, 293] on div "dashboard Dashboard update Scheduled Orders map Maps local_offer Retain & Grow …" at bounding box center [43, 172] width 86 height 316
click at [15, 274] on div "dashboard Dashboard update Scheduled Orders map Maps local_offer Retain & Grow …" at bounding box center [43, 172] width 86 height 316
click at [15, 264] on div "dashboard Dashboard update Scheduled Orders map Maps local_offer Retain & Grow …" at bounding box center [43, 172] width 86 height 316
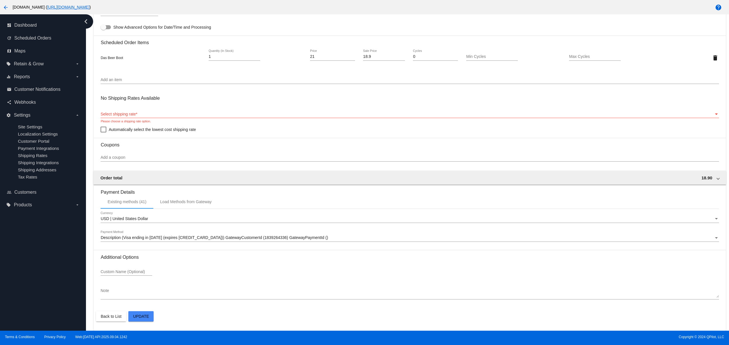
click at [15, 251] on div "dashboard Dashboard update Scheduled Orders map Maps local_offer Retain & Grow …" at bounding box center [43, 172] width 86 height 316
click at [34, 289] on div "dashboard Dashboard update Scheduled Orders map Maps local_offer Retain & Grow …" at bounding box center [43, 172] width 86 height 316
click at [42, 265] on div "dashboard Dashboard update Scheduled Orders map Maps local_offer Retain & Grow …" at bounding box center [43, 172] width 86 height 316
click at [18, 300] on div "dashboard Dashboard update Scheduled Orders map Maps local_offer Retain & Grow …" at bounding box center [43, 172] width 86 height 316
click at [21, 277] on div "dashboard Dashboard update Scheduled Orders map Maps local_offer Retain & Grow …" at bounding box center [43, 172] width 86 height 316
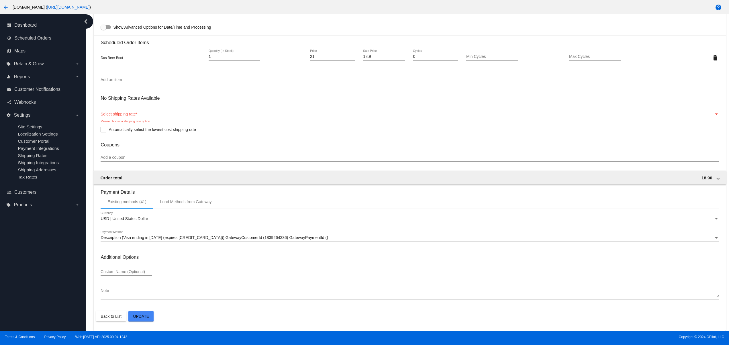
click at [26, 255] on div "dashboard Dashboard update Scheduled Orders map Maps local_offer Retain & Grow …" at bounding box center [43, 172] width 86 height 316
click at [55, 306] on div "dashboard Dashboard update Scheduled Orders map Maps local_offer Retain & Grow …" at bounding box center [43, 172] width 86 height 316
click at [52, 288] on div "dashboard Dashboard update Scheduled Orders map Maps local_offer Retain & Grow …" at bounding box center [43, 172] width 86 height 316
click at [52, 273] on div "dashboard Dashboard update Scheduled Orders map Maps local_offer Retain & Grow …" at bounding box center [43, 172] width 86 height 316
click at [52, 260] on div "dashboard Dashboard update Scheduled Orders map Maps local_offer Retain & Grow …" at bounding box center [43, 172] width 86 height 316
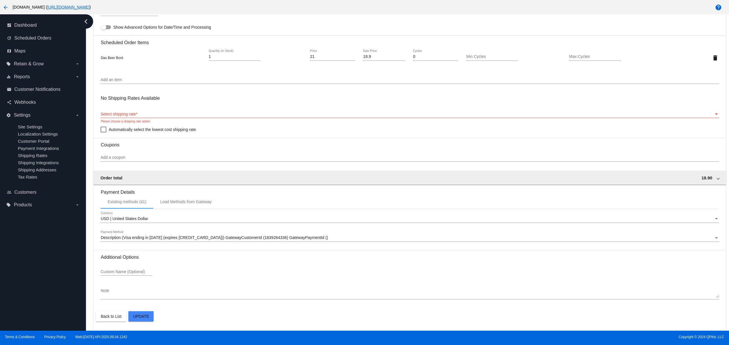
click at [54, 241] on div "dashboard Dashboard update Scheduled Orders map Maps local_offer Retain & Grow …" at bounding box center [43, 172] width 86 height 316
click at [76, 315] on div "dashboard Dashboard update Scheduled Orders map Maps local_offer Retain & Grow …" at bounding box center [43, 172] width 86 height 316
drag, startPoint x: 76, startPoint y: 298, endPoint x: 75, endPoint y: 273, distance: 25.2
click at [76, 297] on div "dashboard Dashboard update Scheduled Orders map Maps local_offer Retain & Grow …" at bounding box center [43, 172] width 86 height 316
click at [75, 273] on div "dashboard Dashboard update Scheduled Orders map Maps local_offer Retain & Grow …" at bounding box center [43, 172] width 86 height 316
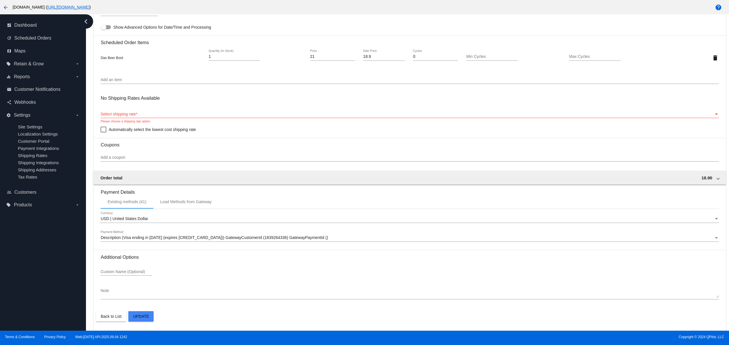
click at [72, 261] on div "dashboard Dashboard update Scheduled Orders map Maps local_offer Retain & Grow …" at bounding box center [43, 172] width 86 height 316
click at [71, 252] on div "dashboard Dashboard update Scheduled Orders map Maps local_offer Retain & Grow …" at bounding box center [43, 172] width 86 height 316
click at [70, 240] on div "dashboard Dashboard update Scheduled Orders map Maps local_offer Retain & Grow …" at bounding box center [43, 172] width 86 height 316
click at [54, 318] on div "dashboard Dashboard update Scheduled Orders map Maps local_offer Retain & Grow …" at bounding box center [43, 172] width 86 height 316
click at [54, 298] on div "dashboard Dashboard update Scheduled Orders map Maps local_offer Retain & Grow …" at bounding box center [43, 172] width 86 height 316
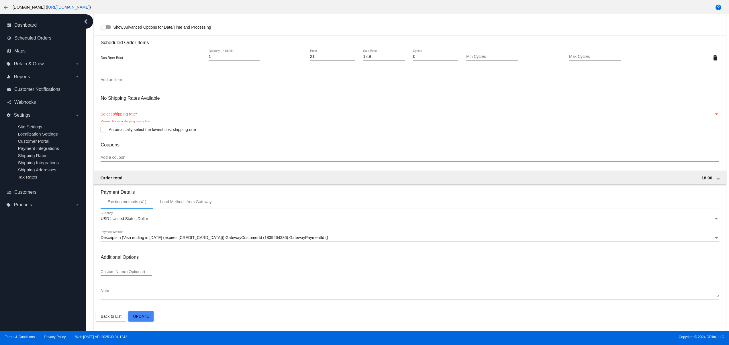
click at [56, 279] on div "dashboard Dashboard update Scheduled Orders map Maps local_offer Retain & Grow …" at bounding box center [43, 172] width 86 height 316
click at [56, 258] on div "dashboard Dashboard update Scheduled Orders map Maps local_offer Retain & Grow …" at bounding box center [43, 172] width 86 height 316
click at [54, 247] on div "dashboard Dashboard update Scheduled Orders map Maps local_offer Retain & Grow …" at bounding box center [43, 172] width 86 height 316
click at [53, 235] on div "dashboard Dashboard update Scheduled Orders map Maps local_offer Retain & Grow …" at bounding box center [43, 172] width 86 height 316
click at [34, 311] on div "dashboard Dashboard update Scheduled Orders map Maps local_offer Retain & Grow …" at bounding box center [43, 172] width 86 height 316
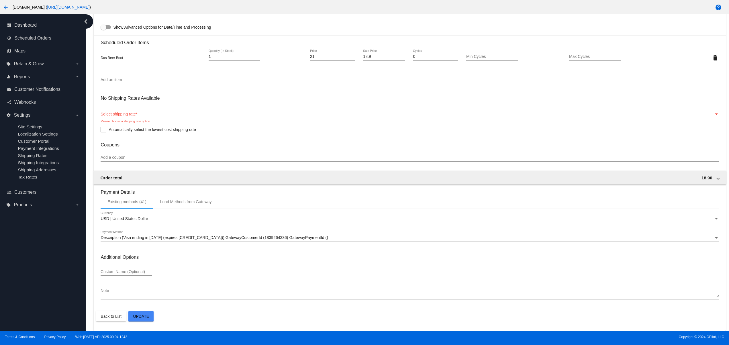
click at [34, 296] on div "dashboard Dashboard update Scheduled Orders map Maps local_offer Retain & Grow …" at bounding box center [43, 172] width 86 height 316
click at [33, 275] on div "dashboard Dashboard update Scheduled Orders map Maps local_offer Retain & Grow …" at bounding box center [43, 172] width 86 height 316
click at [33, 257] on div "dashboard Dashboard update Scheduled Orders map Maps local_offer Retain & Grow …" at bounding box center [43, 172] width 86 height 316
click at [35, 245] on div "dashboard Dashboard update Scheduled Orders map Maps local_offer Retain & Grow …" at bounding box center [43, 172] width 86 height 316
click at [35, 233] on div "dashboard Dashboard update Scheduled Orders map Maps local_offer Retain & Grow …" at bounding box center [43, 172] width 86 height 316
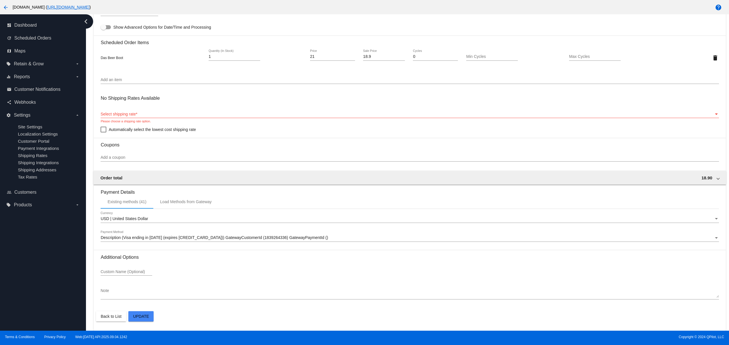
click at [14, 311] on div "dashboard Dashboard update Scheduled Orders map Maps local_offer Retain & Grow …" at bounding box center [43, 172] width 86 height 316
click at [13, 295] on div "dashboard Dashboard update Scheduled Orders map Maps local_offer Retain & Grow …" at bounding box center [43, 172] width 86 height 316
click at [13, 268] on div "dashboard Dashboard update Scheduled Orders map Maps local_offer Retain & Grow …" at bounding box center [43, 172] width 86 height 316
click at [11, 255] on div "dashboard Dashboard update Scheduled Orders map Maps local_offer Retain & Grow …" at bounding box center [43, 172] width 86 height 316
click at [11, 249] on div "dashboard Dashboard update Scheduled Orders map Maps local_offer Retain & Grow …" at bounding box center [43, 172] width 86 height 316
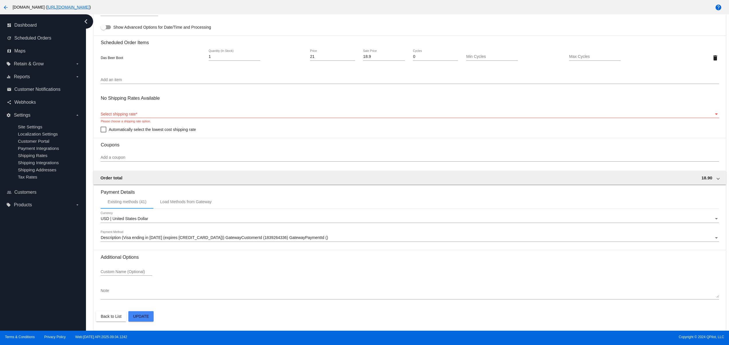
click at [13, 239] on div "dashboard Dashboard update Scheduled Orders map Maps local_offer Retain & Grow …" at bounding box center [43, 172] width 86 height 316
click at [34, 292] on div "dashboard Dashboard update Scheduled Orders map Maps local_offer Retain & Grow …" at bounding box center [43, 172] width 86 height 316
click at [34, 263] on div "dashboard Dashboard update Scheduled Orders map Maps local_offer Retain & Grow …" at bounding box center [43, 172] width 86 height 316
click at [34, 248] on div "dashboard Dashboard update Scheduled Orders map Maps local_offer Retain & Grow …" at bounding box center [43, 172] width 86 height 316
click at [47, 303] on div "dashboard Dashboard update Scheduled Orders map Maps local_offer Retain & Grow …" at bounding box center [43, 172] width 86 height 316
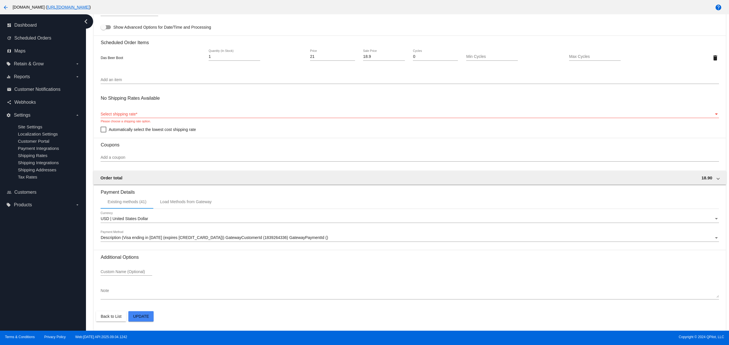
click at [51, 278] on div "dashboard Dashboard update Scheduled Orders map Maps local_offer Retain & Grow …" at bounding box center [43, 172] width 86 height 316
click at [44, 255] on div "dashboard Dashboard update Scheduled Orders map Maps local_offer Retain & Grow …" at bounding box center [43, 172] width 86 height 316
click at [19, 298] on div "dashboard Dashboard update Scheduled Orders map Maps local_offer Retain & Grow …" at bounding box center [43, 172] width 86 height 316
click at [17, 273] on div "dashboard Dashboard update Scheduled Orders map Maps local_offer Retain & Grow …" at bounding box center [43, 172] width 86 height 316
click at [29, 253] on div "dashboard Dashboard update Scheduled Orders map Maps local_offer Retain & Grow …" at bounding box center [43, 172] width 86 height 316
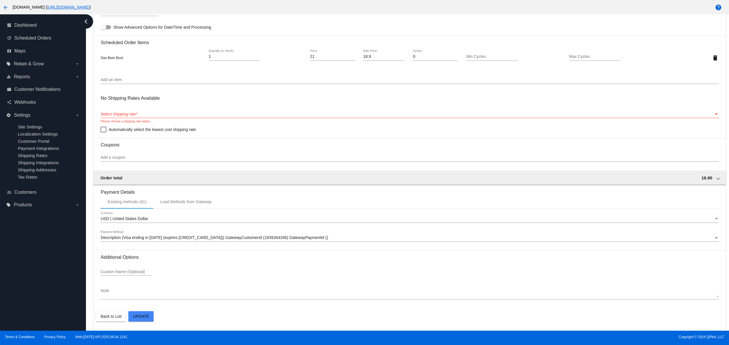
click at [45, 294] on div "dashboard Dashboard update Scheduled Orders map Maps local_offer Retain & Grow …" at bounding box center [43, 172] width 86 height 316
click at [53, 289] on div "dashboard Dashboard update Scheduled Orders map Maps local_offer Retain & Grow …" at bounding box center [43, 172] width 86 height 316
click at [57, 264] on div "dashboard Dashboard update Scheduled Orders map Maps local_offer Retain & Grow …" at bounding box center [43, 172] width 86 height 316
click at [24, 279] on div "dashboard Dashboard update Scheduled Orders map Maps local_offer Retain & Grow …" at bounding box center [43, 172] width 86 height 316
click at [26, 260] on div "dashboard Dashboard update Scheduled Orders map Maps local_offer Retain & Grow …" at bounding box center [43, 172] width 86 height 316
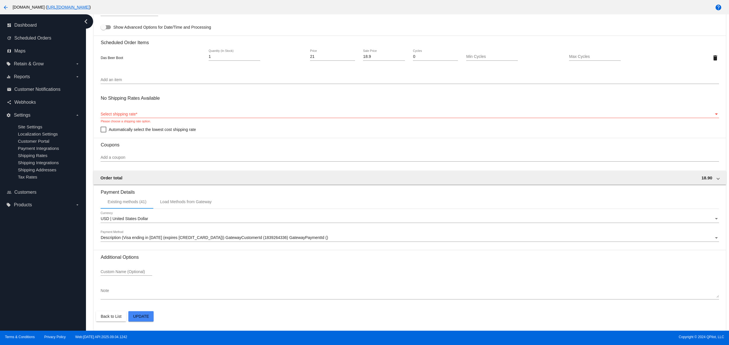
click at [26, 260] on div "dashboard Dashboard update Scheduled Orders map Maps local_offer Retain & Grow …" at bounding box center [43, 172] width 86 height 316
click at [31, 302] on div "dashboard Dashboard update Scheduled Orders map Maps local_offer Retain & Grow …" at bounding box center [43, 172] width 86 height 316
click at [22, 279] on div "dashboard Dashboard update Scheduled Orders map Maps local_offer Retain & Grow …" at bounding box center [43, 172] width 86 height 316
click at [23, 258] on div "dashboard Dashboard update Scheduled Orders map Maps local_offer Retain & Grow …" at bounding box center [43, 172] width 86 height 316
click at [50, 305] on div "dashboard Dashboard update Scheduled Orders map Maps local_offer Retain & Grow …" at bounding box center [43, 172] width 86 height 316
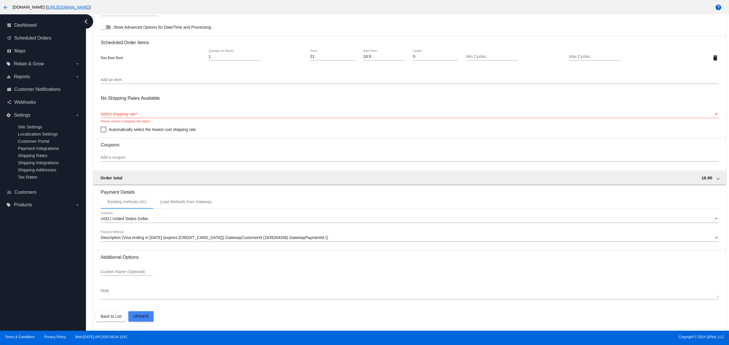
click at [38, 306] on div "dashboard Dashboard update Scheduled Orders map Maps local_offer Retain & Grow …" at bounding box center [43, 172] width 86 height 316
drag, startPoint x: 30, startPoint y: 292, endPoint x: 30, endPoint y: 281, distance: 10.3
click at [30, 291] on div "dashboard Dashboard update Scheduled Orders map Maps local_offer Retain & Grow …" at bounding box center [43, 172] width 86 height 316
click at [30, 269] on div "dashboard Dashboard update Scheduled Orders map Maps local_offer Retain & Grow …" at bounding box center [43, 172] width 86 height 316
click at [50, 304] on div "dashboard Dashboard update Scheduled Orders map Maps local_offer Retain & Grow …" at bounding box center [43, 172] width 86 height 316
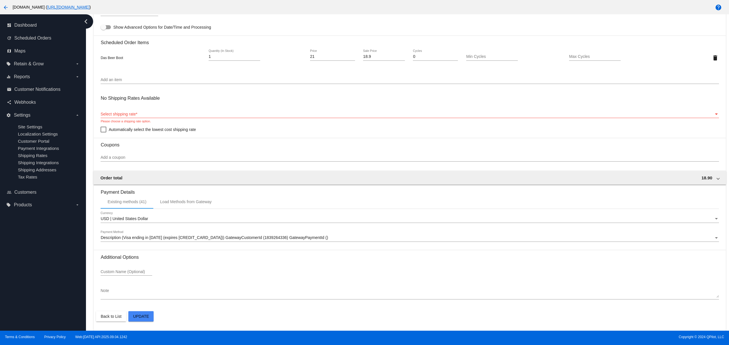
click at [56, 288] on div "dashboard Dashboard update Scheduled Orders map Maps local_offer Retain & Grow …" at bounding box center [43, 172] width 86 height 316
click at [50, 267] on div "dashboard Dashboard update Scheduled Orders map Maps local_offer Retain & Grow …" at bounding box center [43, 172] width 86 height 316
click at [45, 258] on div "dashboard Dashboard update Scheduled Orders map Maps local_offer Retain & Grow …" at bounding box center [43, 172] width 86 height 316
click at [35, 308] on div "dashboard Dashboard update Scheduled Orders map Maps local_offer Retain & Grow …" at bounding box center [43, 172] width 86 height 316
click at [30, 291] on div "dashboard Dashboard update Scheduled Orders map Maps local_offer Retain & Grow …" at bounding box center [43, 172] width 86 height 316
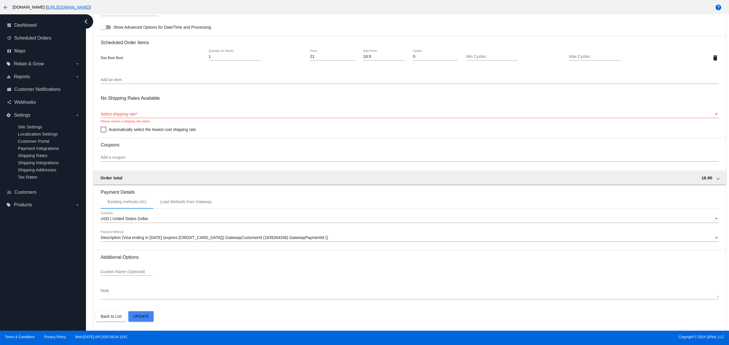
click at [30, 279] on div "dashboard Dashboard update Scheduled Orders map Maps local_offer Retain & Grow …" at bounding box center [43, 172] width 86 height 316
click at [30, 271] on div "dashboard Dashboard update Scheduled Orders map Maps local_offer Retain & Grow …" at bounding box center [43, 172] width 86 height 316
click at [30, 258] on div "dashboard Dashboard update Scheduled Orders map Maps local_offer Retain & Grow …" at bounding box center [43, 172] width 86 height 316
click at [46, 312] on div "dashboard Dashboard update Scheduled Orders map Maps local_offer Retain & Grow …" at bounding box center [43, 172] width 86 height 316
click at [45, 292] on div "dashboard Dashboard update Scheduled Orders map Maps local_offer Retain & Grow …" at bounding box center [43, 172] width 86 height 316
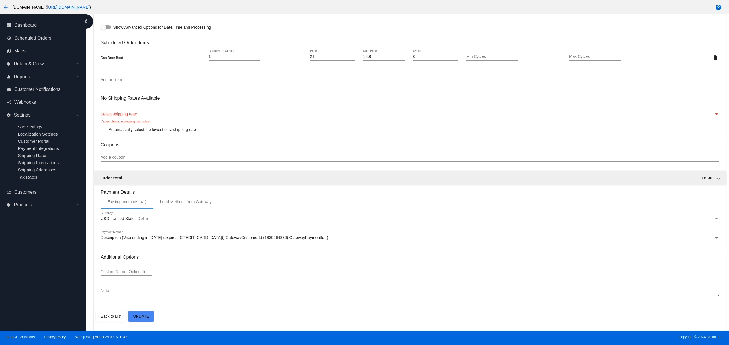
click at [42, 270] on div "dashboard Dashboard update Scheduled Orders map Maps local_offer Retain & Grow …" at bounding box center [43, 172] width 86 height 316
click at [68, 314] on div "dashboard Dashboard update Scheduled Orders map Maps local_offer Retain & Grow …" at bounding box center [43, 172] width 86 height 316
click at [63, 299] on div "dashboard Dashboard update Scheduled Orders map Maps local_offer Retain & Grow …" at bounding box center [43, 172] width 86 height 316
click at [61, 286] on div "dashboard Dashboard update Scheduled Orders map Maps local_offer Retain & Grow …" at bounding box center [43, 172] width 86 height 316
click at [62, 272] on div "dashboard Dashboard update Scheduled Orders map Maps local_offer Retain & Grow …" at bounding box center [43, 172] width 86 height 316
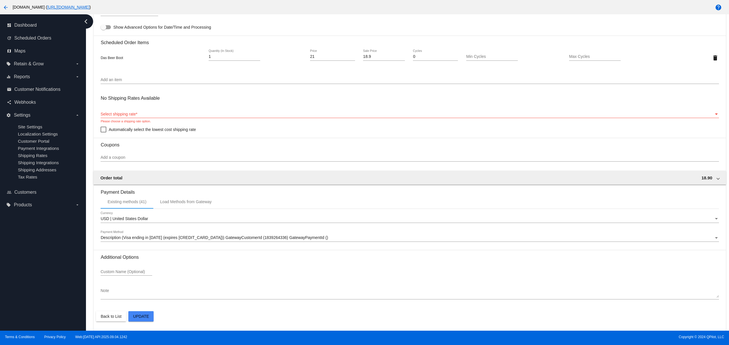
click at [62, 260] on div "dashboard Dashboard update Scheduled Orders map Maps local_offer Retain & Grow …" at bounding box center [43, 172] width 86 height 316
click at [65, 243] on div "dashboard Dashboard update Scheduled Orders map Maps local_offer Retain & Grow …" at bounding box center [43, 172] width 86 height 316
click at [48, 314] on div "dashboard Dashboard update Scheduled Orders map Maps local_offer Retain & Grow …" at bounding box center [43, 172] width 86 height 316
click at [46, 294] on div "dashboard Dashboard update Scheduled Orders map Maps local_offer Retain & Grow …" at bounding box center [43, 172] width 86 height 316
click at [46, 279] on div "dashboard Dashboard update Scheduled Orders map Maps local_offer Retain & Grow …" at bounding box center [43, 172] width 86 height 316
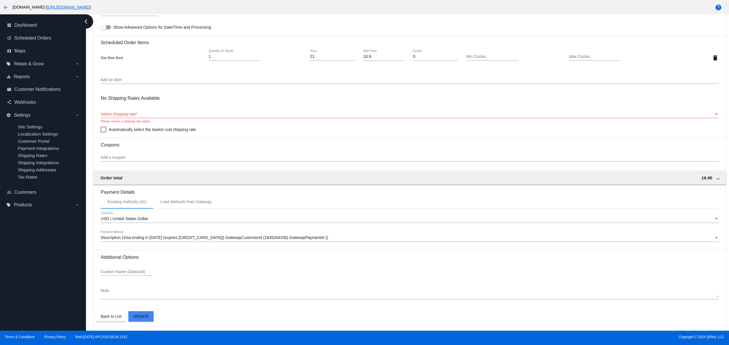
click at [46, 266] on div "dashboard Dashboard update Scheduled Orders map Maps local_offer Retain & Grow …" at bounding box center [43, 172] width 86 height 316
click at [46, 254] on div "dashboard Dashboard update Scheduled Orders map Maps local_offer Retain & Grow …" at bounding box center [43, 172] width 86 height 316
click at [32, 313] on div "dashboard Dashboard update Scheduled Orders map Maps local_offer Retain & Grow …" at bounding box center [43, 172] width 86 height 316
click at [29, 298] on div "dashboard Dashboard update Scheduled Orders map Maps local_offer Retain & Grow …" at bounding box center [43, 172] width 86 height 316
click at [29, 282] on div "dashboard Dashboard update Scheduled Orders map Maps local_offer Retain & Grow …" at bounding box center [43, 172] width 86 height 316
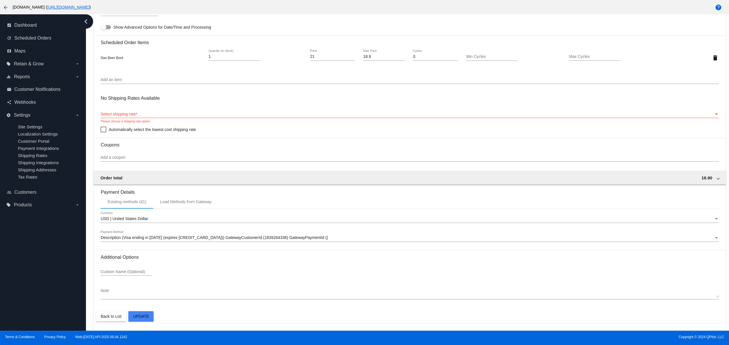
click at [29, 272] on div "dashboard Dashboard update Scheduled Orders map Maps local_offer Retain & Grow …" at bounding box center [43, 172] width 86 height 316
click at [29, 259] on div "dashboard Dashboard update Scheduled Orders map Maps local_offer Retain & Grow …" at bounding box center [43, 172] width 86 height 316
click at [15, 316] on div "dashboard Dashboard update Scheduled Orders map Maps local_offer Retain & Grow …" at bounding box center [43, 172] width 86 height 316
click at [13, 300] on div "dashboard Dashboard update Scheduled Orders map Maps local_offer Retain & Grow …" at bounding box center [43, 172] width 86 height 316
click at [15, 281] on div "dashboard Dashboard update Scheduled Orders map Maps local_offer Retain & Grow …" at bounding box center [43, 172] width 86 height 316
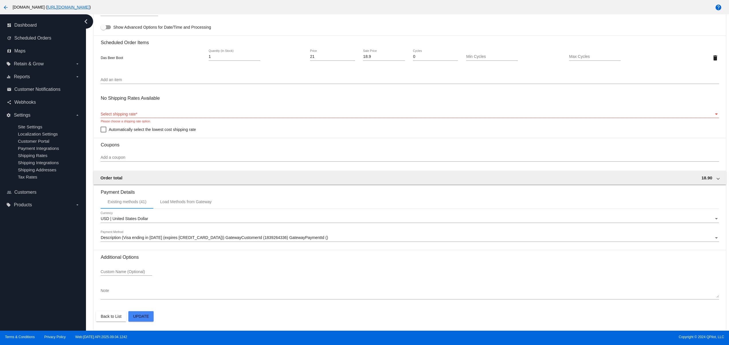
click at [16, 269] on div "dashboard Dashboard update Scheduled Orders map Maps local_offer Retain & Grow …" at bounding box center [43, 172] width 86 height 316
click at [16, 249] on div "dashboard Dashboard update Scheduled Orders map Maps local_offer Retain & Grow …" at bounding box center [43, 172] width 86 height 316
click at [9, 316] on div "dashboard Dashboard update Scheduled Orders map Maps local_offer Retain & Grow …" at bounding box center [43, 172] width 86 height 316
click at [9, 296] on div "dashboard Dashboard update Scheduled Orders map Maps local_offer Retain & Grow …" at bounding box center [43, 172] width 86 height 316
drag, startPoint x: 9, startPoint y: 278, endPoint x: 9, endPoint y: 264, distance: 13.8
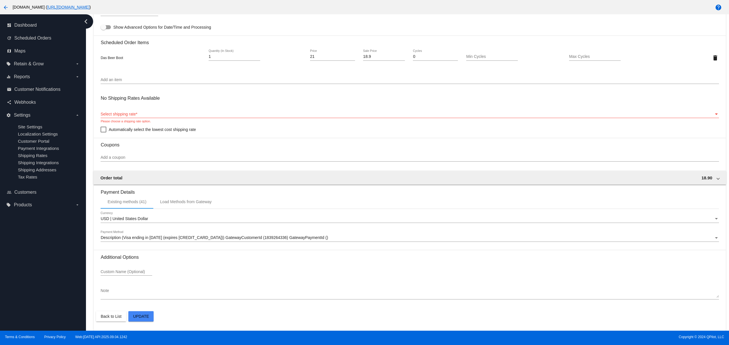
click at [9, 277] on div "dashboard Dashboard update Scheduled Orders map Maps local_offer Retain & Grow …" at bounding box center [43, 172] width 86 height 316
click at [9, 264] on div "dashboard Dashboard update Scheduled Orders map Maps local_offer Retain & Grow …" at bounding box center [43, 172] width 86 height 316
click at [9, 250] on div "dashboard Dashboard update Scheduled Orders map Maps local_offer Retain & Grow …" at bounding box center [43, 172] width 86 height 316
drag, startPoint x: 21, startPoint y: 294, endPoint x: 21, endPoint y: 297, distance: 3.2
click at [21, 295] on div "dashboard Dashboard update Scheduled Orders map Maps local_offer Retain & Grow …" at bounding box center [43, 172] width 86 height 316
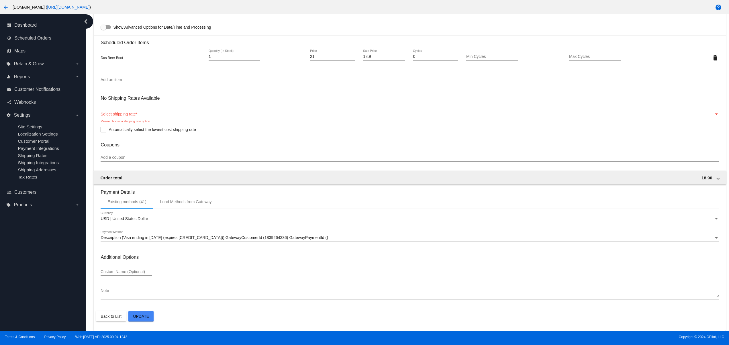
click at [24, 314] on div "dashboard Dashboard update Scheduled Orders map Maps local_offer Retain & Grow …" at bounding box center [43, 172] width 86 height 316
click at [29, 285] on div "dashboard Dashboard update Scheduled Orders map Maps local_offer Retain & Grow …" at bounding box center [43, 172] width 86 height 316
click at [28, 267] on div "dashboard Dashboard update Scheduled Orders map Maps local_offer Retain & Grow …" at bounding box center [43, 172] width 86 height 316
click at [39, 259] on div "dashboard Dashboard update Scheduled Orders map Maps local_offer Retain & Grow …" at bounding box center [43, 172] width 86 height 316
click at [50, 310] on div "dashboard Dashboard update Scheduled Orders map Maps local_offer Retain & Grow …" at bounding box center [43, 172] width 86 height 316
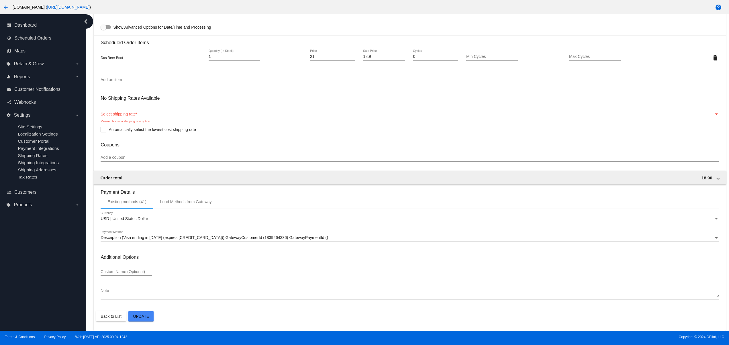
click at [49, 284] on div "dashboard Dashboard update Scheduled Orders map Maps local_offer Retain & Grow …" at bounding box center [43, 172] width 86 height 316
click at [49, 269] on div "dashboard Dashboard update Scheduled Orders map Maps local_offer Retain & Grow …" at bounding box center [43, 172] width 86 height 316
click at [49, 257] on div "dashboard Dashboard update Scheduled Orders map Maps local_offer Retain & Grow …" at bounding box center [43, 172] width 86 height 316
drag, startPoint x: 49, startPoint y: 257, endPoint x: 34, endPoint y: 267, distance: 17.7
click at [49, 257] on div "dashboard Dashboard update Scheduled Orders map Maps local_offer Retain & Grow …" at bounding box center [43, 172] width 86 height 316
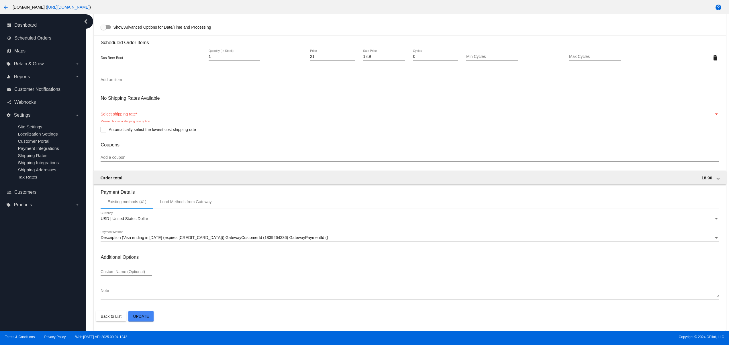
click at [19, 306] on div "dashboard Dashboard update Scheduled Orders map Maps local_offer Retain & Grow …" at bounding box center [43, 172] width 86 height 316
click at [23, 284] on div "dashboard Dashboard update Scheduled Orders map Maps local_offer Retain & Grow …" at bounding box center [43, 172] width 86 height 316
click at [39, 263] on div "dashboard Dashboard update Scheduled Orders map Maps local_offer Retain & Grow …" at bounding box center [43, 172] width 86 height 316
click at [44, 281] on div "dashboard Dashboard update Scheduled Orders map Maps local_offer Retain & Grow …" at bounding box center [43, 172] width 86 height 316
click at [26, 299] on div "dashboard Dashboard update Scheduled Orders map Maps local_offer Retain & Grow …" at bounding box center [43, 172] width 86 height 316
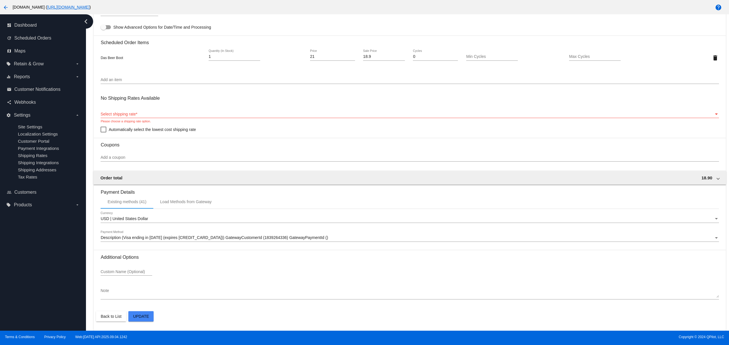
click at [21, 281] on div "dashboard Dashboard update Scheduled Orders map Maps local_offer Retain & Grow …" at bounding box center [43, 172] width 86 height 316
click at [22, 264] on div "dashboard Dashboard update Scheduled Orders map Maps local_offer Retain & Grow …" at bounding box center [43, 172] width 86 height 316
click at [42, 241] on div "dashboard Dashboard update Scheduled Orders map Maps local_offer Retain & Grow …" at bounding box center [43, 172] width 86 height 316
click at [46, 275] on div "dashboard Dashboard update Scheduled Orders map Maps local_offer Retain & Grow …" at bounding box center [43, 172] width 86 height 316
click at [38, 294] on div "dashboard Dashboard update Scheduled Orders map Maps local_offer Retain & Grow …" at bounding box center [43, 172] width 86 height 316
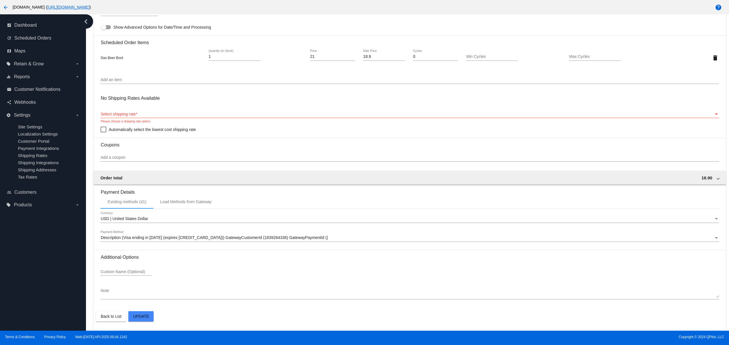
click at [18, 280] on div "dashboard Dashboard update Scheduled Orders map Maps local_offer Retain & Grow …" at bounding box center [43, 172] width 86 height 316
click at [19, 263] on div "dashboard Dashboard update Scheduled Orders map Maps local_offer Retain & Grow …" at bounding box center [43, 172] width 86 height 316
click at [26, 257] on div "dashboard Dashboard update Scheduled Orders map Maps local_offer Retain & Grow …" at bounding box center [43, 172] width 86 height 316
drag, startPoint x: 37, startPoint y: 257, endPoint x: 43, endPoint y: 266, distance: 11.2
click at [38, 257] on div "dashboard Dashboard update Scheduled Orders map Maps local_offer Retain & Grow …" at bounding box center [43, 172] width 86 height 316
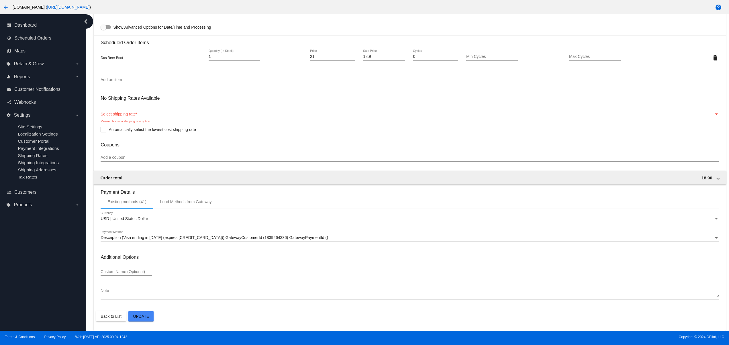
click at [45, 286] on div "dashboard Dashboard update Scheduled Orders map Maps local_offer Retain & Grow …" at bounding box center [43, 172] width 86 height 316
click at [32, 285] on div "dashboard Dashboard update Scheduled Orders map Maps local_offer Retain & Grow …" at bounding box center [43, 172] width 86 height 316
click at [22, 275] on div "dashboard Dashboard update Scheduled Orders map Maps local_offer Retain & Grow …" at bounding box center [43, 172] width 86 height 316
click at [26, 263] on div "dashboard Dashboard update Scheduled Orders map Maps local_offer Retain & Grow …" at bounding box center [43, 172] width 86 height 316
click at [36, 297] on div "dashboard Dashboard update Scheduled Orders map Maps local_offer Retain & Grow …" at bounding box center [43, 172] width 86 height 316
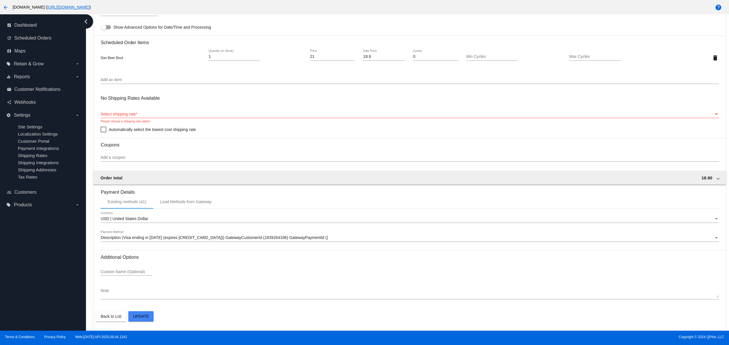
click at [30, 282] on div "dashboard Dashboard update Scheduled Orders map Maps local_offer Retain & Grow …" at bounding box center [43, 172] width 86 height 316
click at [23, 264] on div "dashboard Dashboard update Scheduled Orders map Maps local_offer Retain & Grow …" at bounding box center [43, 172] width 86 height 316
click at [23, 245] on div "dashboard Dashboard update Scheduled Orders map Maps local_offer Retain & Grow …" at bounding box center [43, 172] width 86 height 316
click at [48, 292] on div "dashboard Dashboard update Scheduled Orders map Maps local_offer Retain & Grow …" at bounding box center [43, 172] width 86 height 316
click at [41, 279] on div "dashboard Dashboard update Scheduled Orders map Maps local_offer Retain & Grow …" at bounding box center [43, 172] width 86 height 316
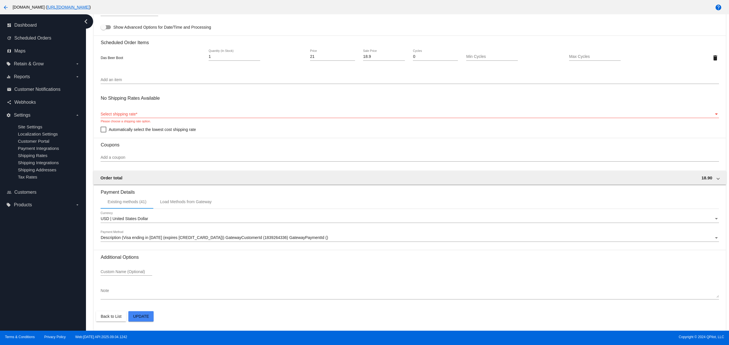
click at [37, 267] on div "dashboard Dashboard update Scheduled Orders map Maps local_offer Retain & Grow …" at bounding box center [43, 172] width 86 height 316
click at [23, 309] on div "dashboard Dashboard update Scheduled Orders map Maps local_offer Retain & Grow …" at bounding box center [43, 172] width 86 height 316
click at [26, 284] on div "dashboard Dashboard update Scheduled Orders map Maps local_offer Retain & Grow …" at bounding box center [43, 172] width 86 height 316
click at [26, 259] on div "dashboard Dashboard update Scheduled Orders map Maps local_offer Retain & Grow …" at bounding box center [43, 172] width 86 height 316
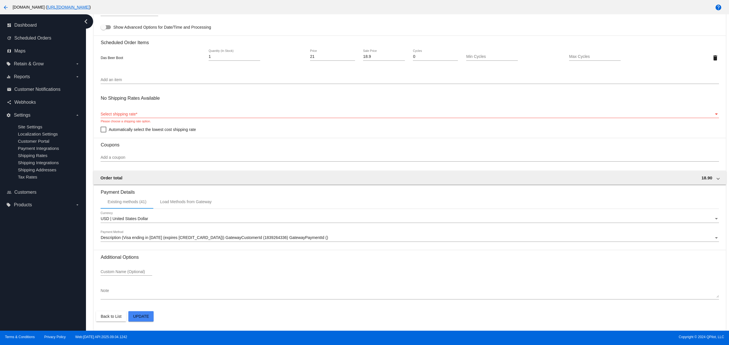
click at [26, 241] on div "dashboard Dashboard update Scheduled Orders map Maps local_offer Retain & Grow …" at bounding box center [43, 172] width 86 height 316
click at [46, 298] on div "dashboard Dashboard update Scheduled Orders map Maps local_offer Retain & Grow …" at bounding box center [43, 172] width 86 height 316
click at [45, 303] on div "dashboard Dashboard update Scheduled Orders map Maps local_offer Retain & Grow …" at bounding box center [43, 172] width 86 height 316
click at [30, 288] on div "dashboard Dashboard update Scheduled Orders map Maps local_offer Retain & Grow …" at bounding box center [43, 172] width 86 height 316
click at [43, 274] on div "dashboard Dashboard update Scheduled Orders map Maps local_offer Retain & Grow …" at bounding box center [43, 172] width 86 height 316
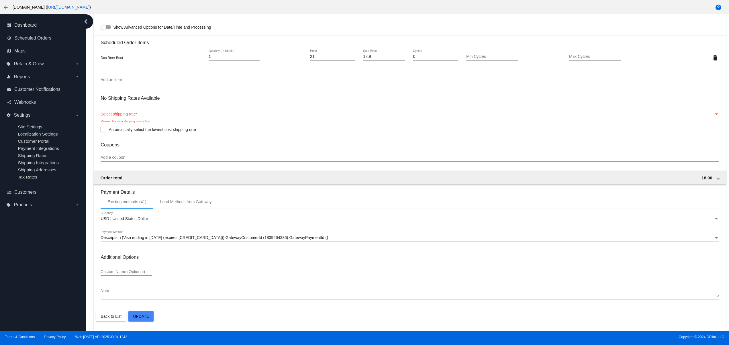
click at [48, 301] on div "dashboard Dashboard update Scheduled Orders map Maps local_offer Retain & Grow …" at bounding box center [43, 172] width 86 height 316
click at [34, 284] on div "dashboard Dashboard update Scheduled Orders map Maps local_offer Retain & Grow …" at bounding box center [43, 172] width 86 height 316
click at [20, 265] on div "dashboard Dashboard update Scheduled Orders map Maps local_offer Retain & Grow …" at bounding box center [43, 172] width 86 height 316
click at [20, 240] on div "dashboard Dashboard update Scheduled Orders map Maps local_offer Retain & Grow …" at bounding box center [43, 172] width 86 height 316
click at [37, 294] on div "dashboard Dashboard update Scheduled Orders map Maps local_offer Retain & Grow …" at bounding box center [43, 172] width 86 height 316
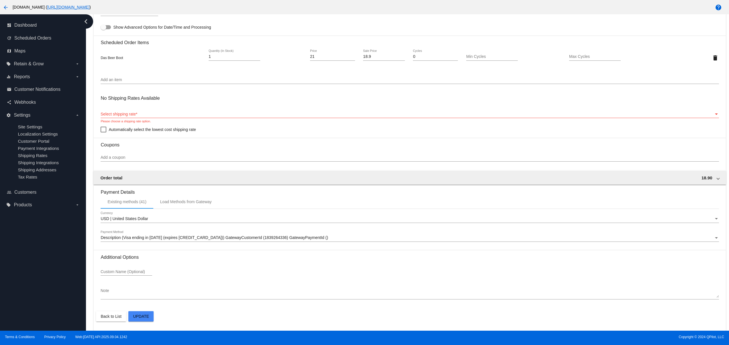
click at [38, 271] on div "dashboard Dashboard update Scheduled Orders map Maps local_offer Retain & Grow …" at bounding box center [43, 172] width 86 height 316
click at [38, 242] on div "dashboard Dashboard update Scheduled Orders map Maps local_offer Retain & Grow …" at bounding box center [43, 172] width 86 height 316
click at [68, 314] on div "dashboard Dashboard update Scheduled Orders map Maps local_offer Retain & Grow …" at bounding box center [43, 172] width 86 height 316
click at [66, 295] on div "dashboard Dashboard update Scheduled Orders map Maps local_offer Retain & Grow …" at bounding box center [43, 172] width 86 height 316
click at [66, 277] on div "dashboard Dashboard update Scheduled Orders map Maps local_offer Retain & Grow …" at bounding box center [43, 172] width 86 height 316
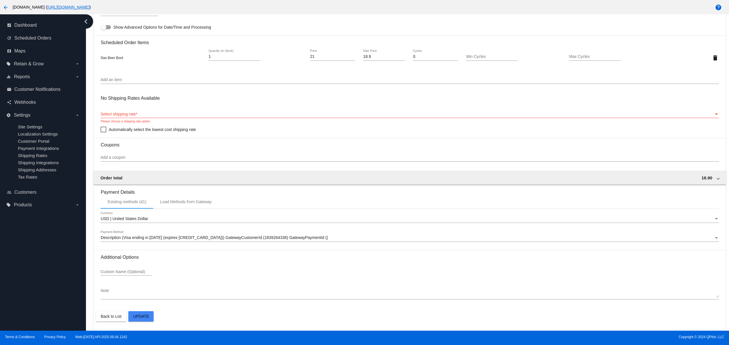
click at [66, 259] on div "dashboard Dashboard update Scheduled Orders map Maps local_offer Retain & Grow …" at bounding box center [43, 172] width 86 height 316
click at [65, 248] on div "dashboard Dashboard update Scheduled Orders map Maps local_offer Retain & Grow …" at bounding box center [43, 172] width 86 height 316
click at [62, 242] on div "dashboard Dashboard update Scheduled Orders map Maps local_offer Retain & Grow …" at bounding box center [43, 172] width 86 height 316
click at [45, 258] on div "dashboard Dashboard update Scheduled Orders map Maps local_offer Retain & Grow …" at bounding box center [43, 172] width 86 height 316
drag, startPoint x: 38, startPoint y: 290, endPoint x: 34, endPoint y: 262, distance: 28.9
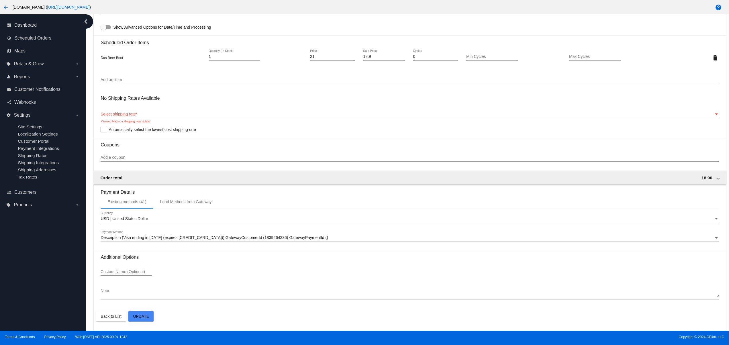
click at [38, 288] on div "dashboard Dashboard update Scheduled Orders map Maps local_offer Retain & Grow …" at bounding box center [43, 172] width 86 height 316
click at [34, 261] on div "dashboard Dashboard update Scheduled Orders map Maps local_offer Retain & Grow …" at bounding box center [43, 172] width 86 height 316
click at [30, 250] on div "dashboard Dashboard update Scheduled Orders map Maps local_offer Retain & Grow …" at bounding box center [43, 172] width 86 height 316
click at [15, 236] on div "dashboard Dashboard update Scheduled Orders map Maps local_offer Retain & Grow …" at bounding box center [43, 172] width 86 height 316
click at [3, 255] on div "dashboard Dashboard update Scheduled Orders map Maps local_offer Retain & Grow …" at bounding box center [43, 172] width 86 height 316
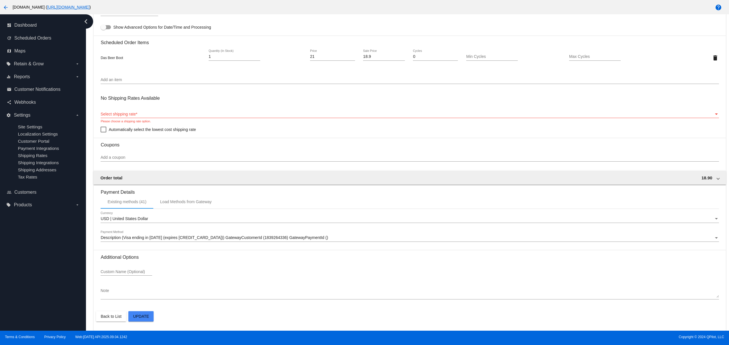
click at [9, 293] on div "dashboard Dashboard update Scheduled Orders map Maps local_offer Retain & Grow …" at bounding box center [43, 172] width 86 height 316
click at [11, 316] on div "dashboard Dashboard update Scheduled Orders map Maps local_offer Retain & Grow …" at bounding box center [43, 172] width 86 height 316
click at [17, 318] on div "dashboard Dashboard update Scheduled Orders map Maps local_offer Retain & Grow …" at bounding box center [43, 172] width 86 height 316
drag, startPoint x: 19, startPoint y: 313, endPoint x: 32, endPoint y: 312, distance: 12.7
click at [23, 312] on div "dashboard Dashboard update Scheduled Orders map Maps local_offer Retain & Grow …" at bounding box center [43, 172] width 86 height 316
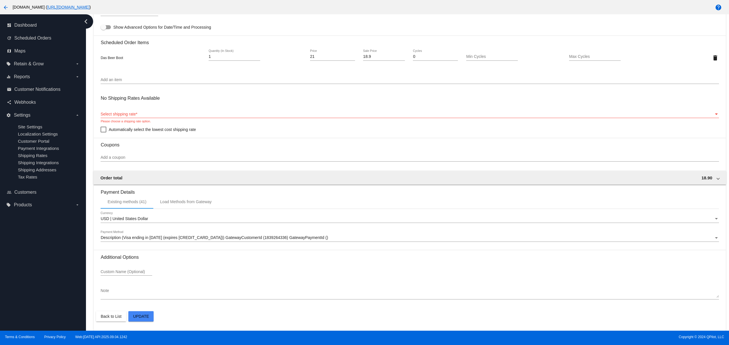
click at [40, 312] on div "dashboard Dashboard update Scheduled Orders map Maps local_offer Retain & Grow …" at bounding box center [43, 172] width 86 height 316
click at [50, 312] on div "dashboard Dashboard update Scheduled Orders map Maps local_offer Retain & Grow …" at bounding box center [43, 172] width 86 height 316
click at [56, 312] on div "dashboard Dashboard update Scheduled Orders map Maps local_offer Retain & Grow …" at bounding box center [43, 172] width 86 height 316
click at [61, 310] on div "dashboard Dashboard update Scheduled Orders map Maps local_offer Retain & Grow …" at bounding box center [43, 172] width 86 height 316
click at [62, 287] on div "dashboard Dashboard update Scheduled Orders map Maps local_offer Retain & Grow …" at bounding box center [43, 172] width 86 height 316
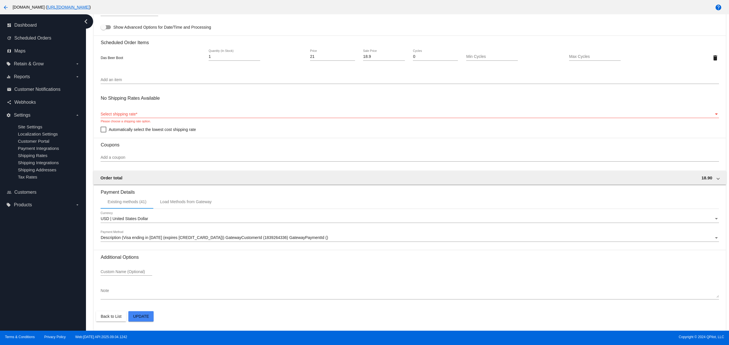
click at [46, 309] on div "dashboard Dashboard update Scheduled Orders map Maps local_offer Retain & Grow …" at bounding box center [43, 172] width 86 height 316
click at [34, 297] on div "dashboard Dashboard update Scheduled Orders map Maps local_offer Retain & Grow …" at bounding box center [43, 172] width 86 height 316
click at [34, 279] on div "dashboard Dashboard update Scheduled Orders map Maps local_offer Retain & Grow …" at bounding box center [43, 172] width 86 height 316
click at [34, 249] on div "dashboard Dashboard update Scheduled Orders map Maps local_offer Retain & Grow …" at bounding box center [43, 172] width 86 height 316
click at [33, 238] on div "dashboard Dashboard update Scheduled Orders map Maps local_offer Retain & Grow …" at bounding box center [43, 172] width 86 height 316
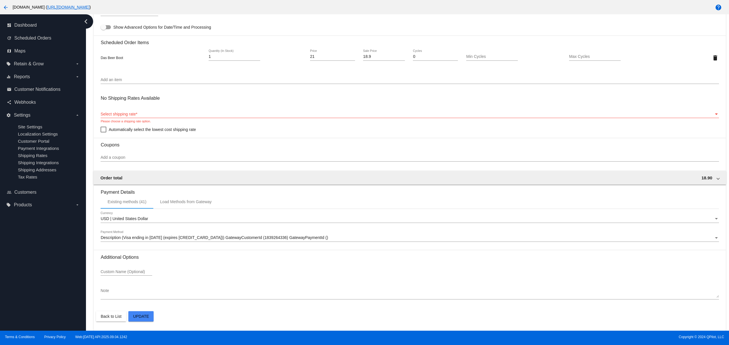
click at [21, 228] on div "dashboard Dashboard update Scheduled Orders map Maps local_offer Retain & Grow …" at bounding box center [43, 172] width 86 height 316
click at [9, 228] on div "dashboard Dashboard update Scheduled Orders map Maps local_offer Retain & Grow …" at bounding box center [43, 172] width 86 height 316
click at [36, 228] on div "dashboard Dashboard update Scheduled Orders map Maps local_offer Retain & Grow …" at bounding box center [43, 172] width 86 height 316
click at [41, 228] on div "dashboard Dashboard update Scheduled Orders map Maps local_offer Retain & Grow …" at bounding box center [43, 172] width 86 height 316
click at [52, 228] on div "dashboard Dashboard update Scheduled Orders map Maps local_offer Retain & Grow …" at bounding box center [43, 172] width 86 height 316
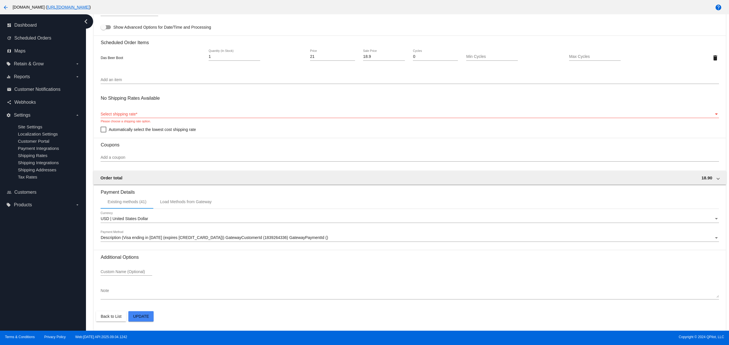
click at [67, 248] on div "dashboard Dashboard update Scheduled Orders map Maps local_offer Retain & Grow …" at bounding box center [43, 172] width 86 height 316
drag, startPoint x: 62, startPoint y: 289, endPoint x: 62, endPoint y: 294, distance: 4.6
click at [62, 293] on div "dashboard Dashboard update Scheduled Orders map Maps local_offer Retain & Grow …" at bounding box center [43, 172] width 86 height 316
drag, startPoint x: 67, startPoint y: 312, endPoint x: 71, endPoint y: 293, distance: 20.3
click at [68, 314] on div "dashboard Dashboard update Scheduled Orders map Maps local_offer Retain & Grow …" at bounding box center [43, 172] width 86 height 316
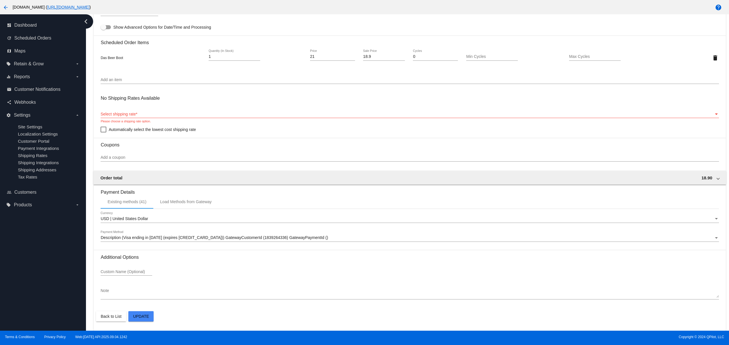
click at [71, 292] on div "dashboard Dashboard update Scheduled Orders map Maps local_offer Retain & Grow …" at bounding box center [43, 172] width 86 height 316
click at [66, 263] on div "dashboard Dashboard update Scheduled Orders map Maps local_offer Retain & Grow …" at bounding box center [43, 172] width 86 height 316
click at [68, 248] on div "dashboard Dashboard update Scheduled Orders map Maps local_offer Retain & Grow …" at bounding box center [43, 172] width 86 height 316
click at [70, 236] on div "dashboard Dashboard update Scheduled Orders map Maps local_offer Retain & Grow …" at bounding box center [43, 172] width 86 height 316
click at [45, 234] on div "dashboard Dashboard update Scheduled Orders map Maps local_offer Retain & Grow …" at bounding box center [43, 172] width 86 height 316
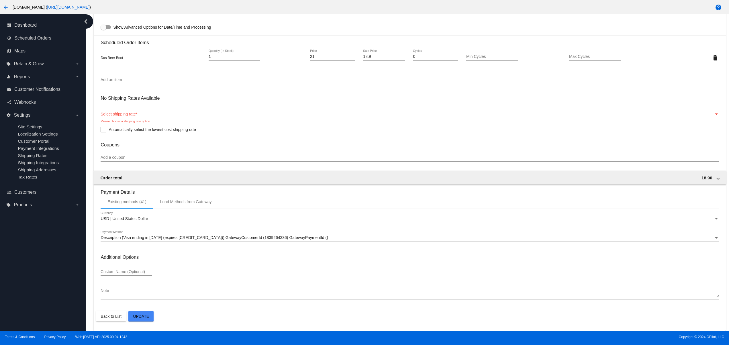
click at [30, 236] on div "dashboard Dashboard update Scheduled Orders map Maps local_offer Retain & Grow …" at bounding box center [43, 172] width 86 height 316
click at [37, 249] on div "dashboard Dashboard update Scheduled Orders map Maps local_offer Retain & Grow …" at bounding box center [43, 172] width 86 height 316
click at [39, 261] on div "dashboard Dashboard update Scheduled Orders map Maps local_offer Retain & Grow …" at bounding box center [43, 172] width 86 height 316
drag, startPoint x: 32, startPoint y: 278, endPoint x: 24, endPoint y: 276, distance: 7.6
click at [30, 281] on div "dashboard Dashboard update Scheduled Orders map Maps local_offer Retain & Grow …" at bounding box center [43, 172] width 86 height 316
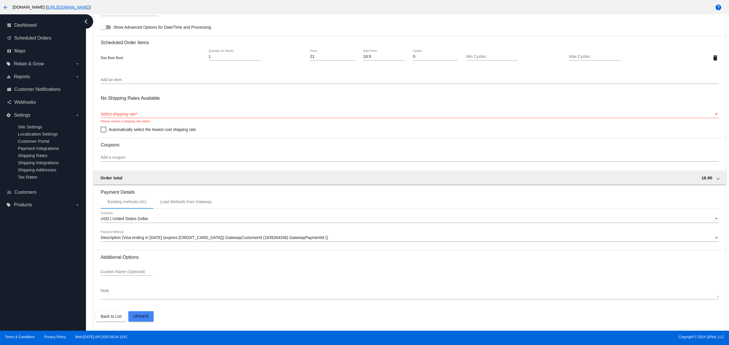
click at [22, 269] on div "dashboard Dashboard update Scheduled Orders map Maps local_offer Retain & Grow …" at bounding box center [43, 172] width 86 height 316
click at [29, 257] on div "dashboard Dashboard update Scheduled Orders map Maps local_offer Retain & Grow …" at bounding box center [43, 172] width 86 height 316
drag, startPoint x: 29, startPoint y: 261, endPoint x: 36, endPoint y: 278, distance: 18.8
click at [32, 267] on div "dashboard Dashboard update Scheduled Orders map Maps local_offer Retain & Grow …" at bounding box center [43, 172] width 86 height 316
click at [44, 300] on div "dashboard Dashboard update Scheduled Orders map Maps local_offer Retain & Grow …" at bounding box center [43, 172] width 86 height 316
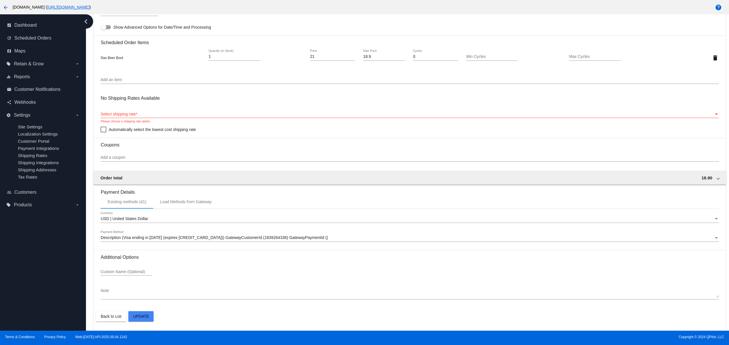
click at [47, 277] on div "dashboard Dashboard update Scheduled Orders map Maps local_offer Retain & Grow …" at bounding box center [43, 172] width 86 height 316
click at [53, 262] on div "dashboard Dashboard update Scheduled Orders map Maps local_offer Retain & Grow …" at bounding box center [43, 172] width 86 height 316
click at [39, 301] on div "dashboard Dashboard update Scheduled Orders map Maps local_offer Retain & Grow …" at bounding box center [43, 172] width 86 height 316
click at [21, 282] on div "dashboard Dashboard update Scheduled Orders map Maps local_offer Retain & Grow …" at bounding box center [43, 172] width 86 height 316
click at [19, 262] on div "dashboard Dashboard update Scheduled Orders map Maps local_offer Retain & Grow …" at bounding box center [43, 172] width 86 height 316
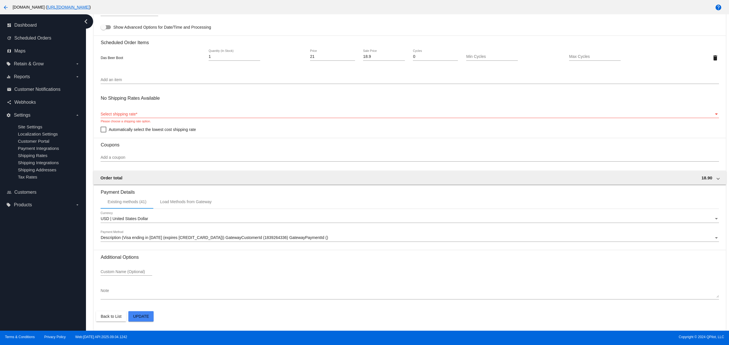
click at [54, 272] on div "dashboard Dashboard update Scheduled Orders map Maps local_offer Retain & Grow …" at bounding box center [43, 172] width 86 height 316
click at [62, 281] on div "dashboard Dashboard update Scheduled Orders map Maps local_offer Retain & Grow …" at bounding box center [43, 172] width 86 height 316
click at [62, 265] on div "dashboard Dashboard update Scheduled Orders map Maps local_offer Retain & Grow …" at bounding box center [43, 172] width 86 height 316
click at [63, 255] on div "dashboard Dashboard update Scheduled Orders map Maps local_offer Retain & Grow …" at bounding box center [43, 172] width 86 height 316
click at [15, 316] on div "dashboard Dashboard update Scheduled Orders map Maps local_offer Retain & Grow …" at bounding box center [43, 172] width 86 height 316
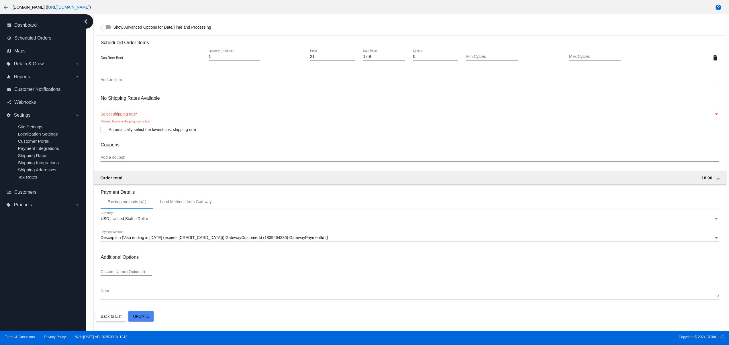
click at [21, 297] on div "dashboard Dashboard update Scheduled Orders map Maps local_offer Retain & Grow …" at bounding box center [43, 172] width 86 height 316
click at [22, 287] on div "dashboard Dashboard update Scheduled Orders map Maps local_offer Retain & Grow …" at bounding box center [43, 172] width 86 height 316
click at [24, 274] on div "dashboard Dashboard update Scheduled Orders map Maps local_offer Retain & Grow …" at bounding box center [43, 172] width 86 height 316
click at [66, 307] on div "dashboard Dashboard update Scheduled Orders map Maps local_offer Retain & Grow …" at bounding box center [43, 172] width 86 height 316
click at [52, 288] on div "dashboard Dashboard update Scheduled Orders map Maps local_offer Retain & Grow …" at bounding box center [43, 172] width 86 height 316
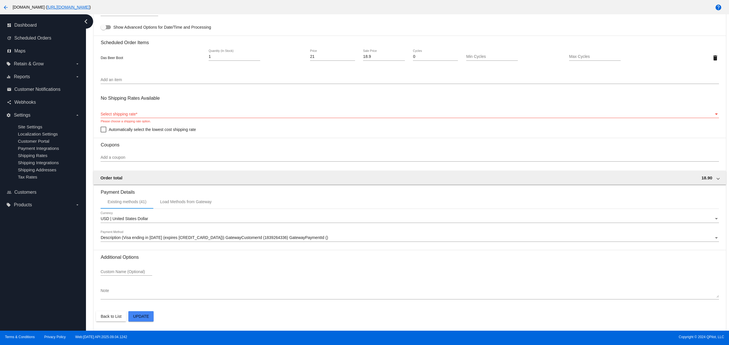
click at [51, 271] on div "dashboard Dashboard update Scheduled Orders map Maps local_offer Retain & Grow …" at bounding box center [43, 172] width 86 height 316
click at [42, 295] on div "dashboard Dashboard update Scheduled Orders map Maps local_offer Retain & Grow …" at bounding box center [43, 172] width 86 height 316
click at [42, 288] on div "dashboard Dashboard update Scheduled Orders map Maps local_offer Retain & Grow …" at bounding box center [43, 172] width 86 height 316
click at [35, 277] on div "dashboard Dashboard update Scheduled Orders map Maps local_offer Retain & Grow …" at bounding box center [43, 172] width 86 height 316
